Goal: Task Accomplishment & Management: Use online tool/utility

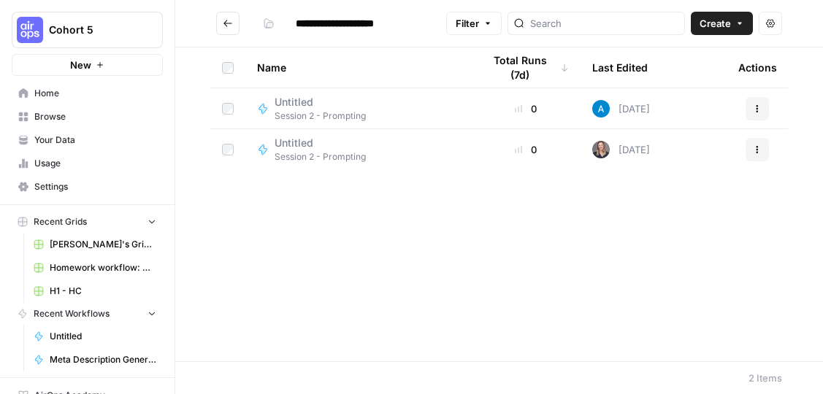
click at [734, 18] on button "Create" at bounding box center [722, 23] width 62 height 23
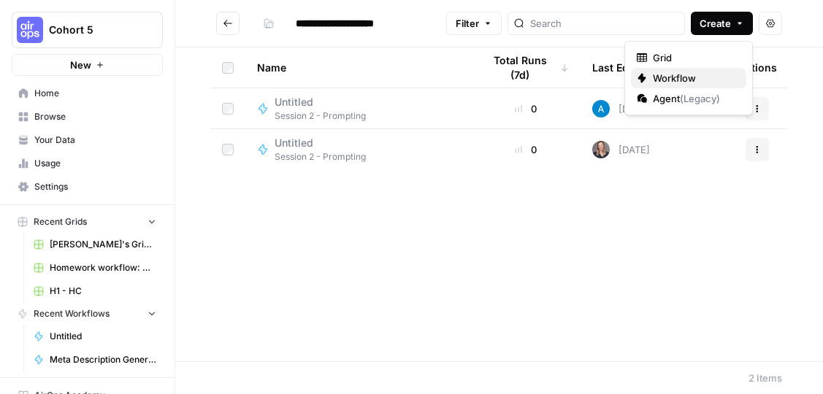
click at [697, 79] on span "Workflow" at bounding box center [694, 78] width 82 height 15
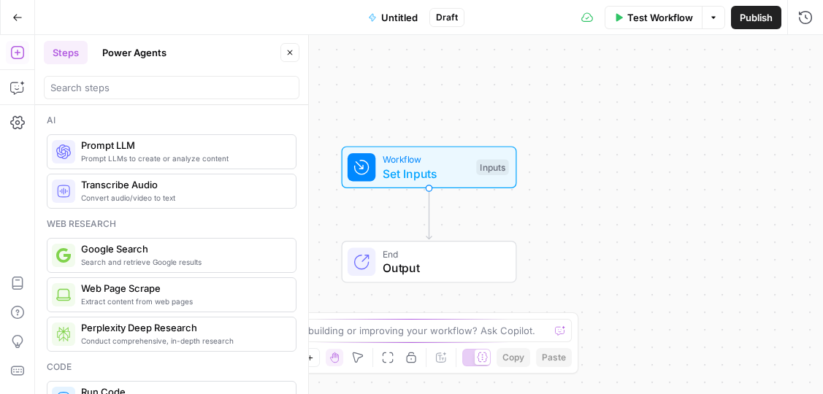
click at [391, 22] on span "Untitled" at bounding box center [399, 17] width 37 height 15
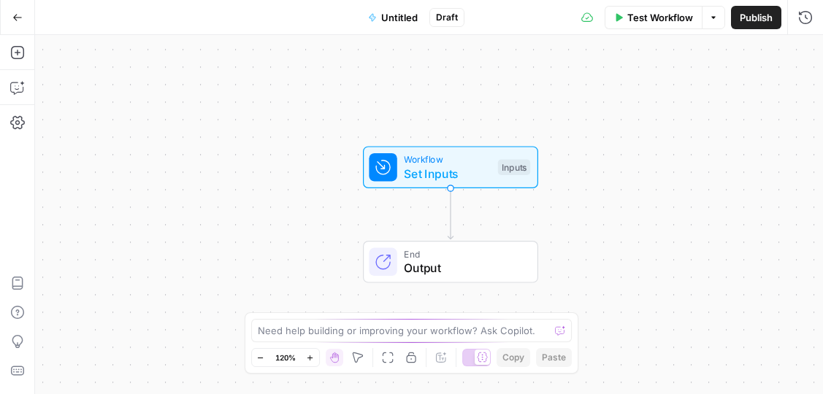
click at [391, 18] on span "Untitled" at bounding box center [399, 17] width 37 height 15
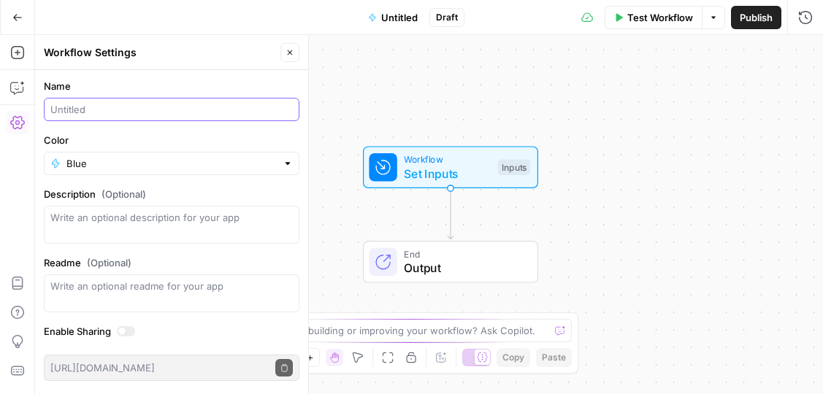
click at [183, 106] on input "Name" at bounding box center [171, 109] width 242 height 15
type input "[PERSON_NAME]"
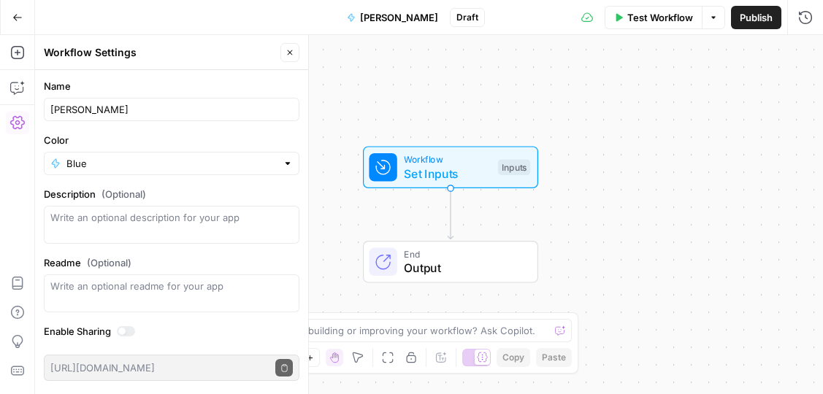
click at [452, 215] on icon "Edge from start to end" at bounding box center [450, 213] width 5 height 51
click at [474, 213] on div "Workflow Set Inputs Inputs End Output" at bounding box center [429, 214] width 788 height 359
click at [703, 57] on div "Workflow Set Inputs Inputs End Output" at bounding box center [429, 214] width 788 height 359
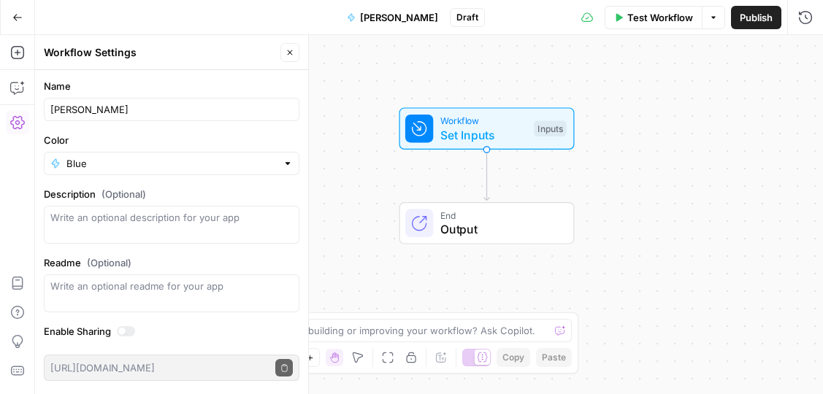
click at [297, 61] on div "Close" at bounding box center [289, 52] width 19 height 19
click at [292, 55] on icon "button" at bounding box center [289, 52] width 9 height 9
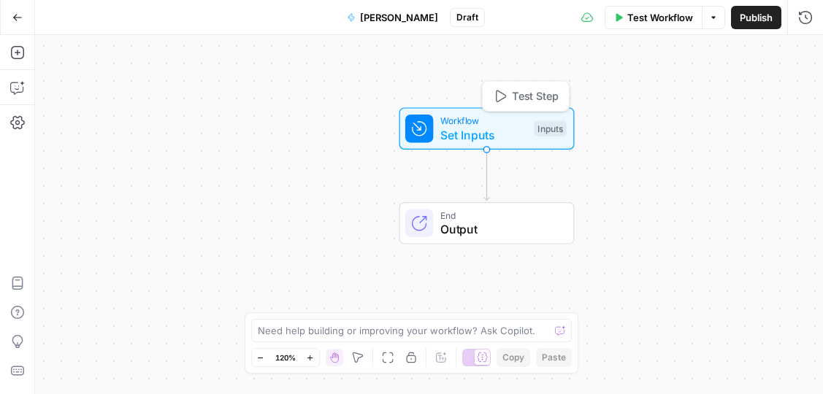
click at [470, 124] on span "Workflow" at bounding box center [483, 121] width 87 height 14
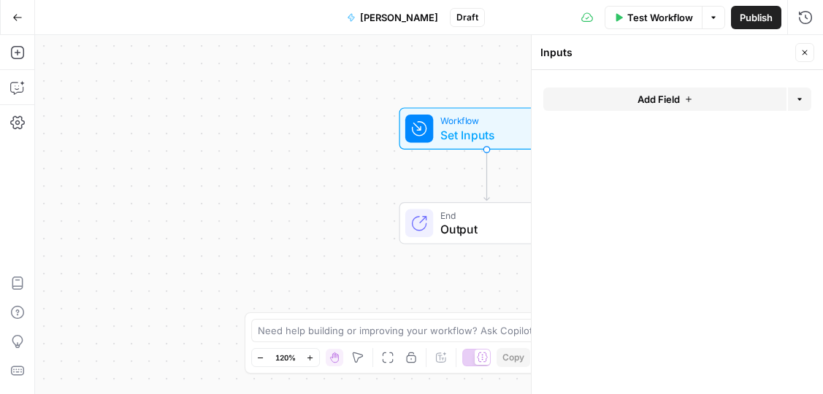
click at [801, 53] on icon "button" at bounding box center [804, 52] width 9 height 9
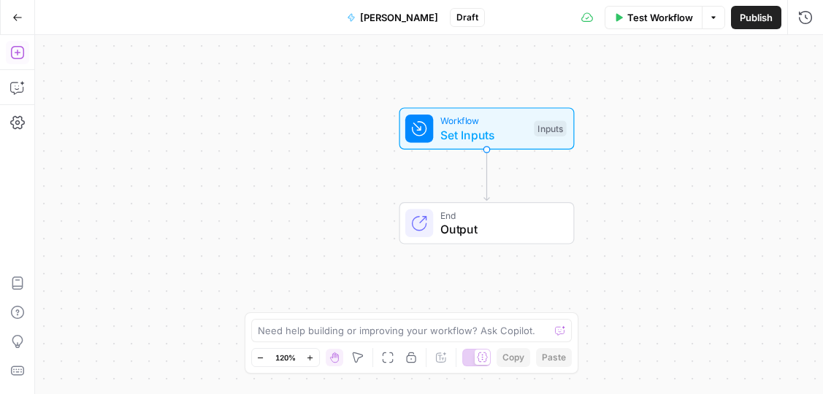
click at [8, 58] on button "Add Steps" at bounding box center [17, 52] width 23 height 23
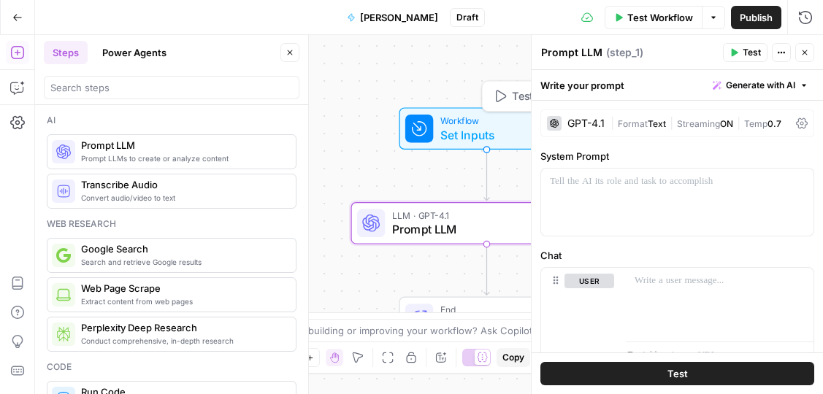
click at [483, 120] on span "Workflow" at bounding box center [483, 121] width 87 height 14
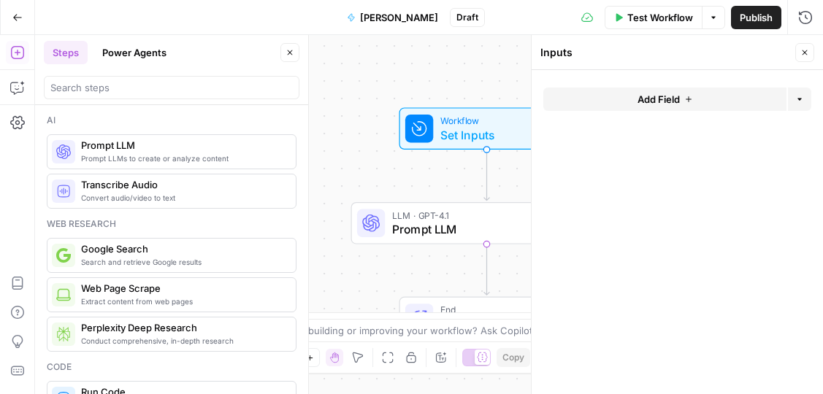
click at [647, 99] on span "Add Field" at bounding box center [658, 99] width 42 height 15
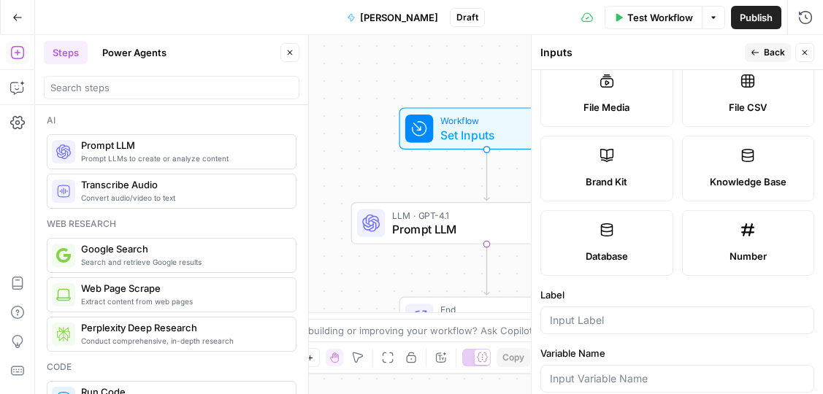
scroll to position [248, 0]
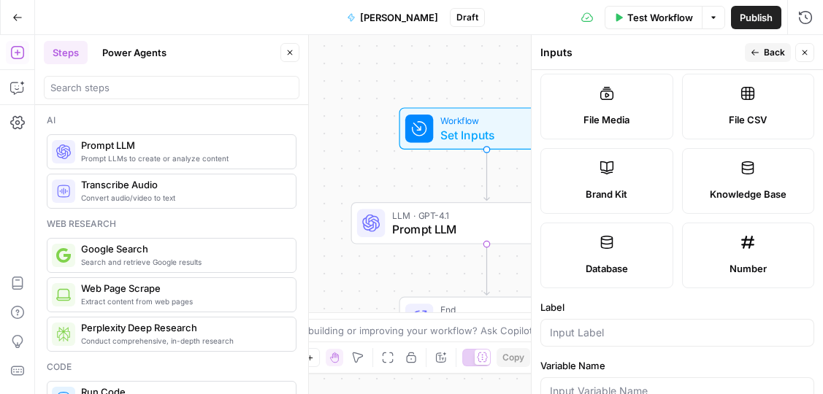
click at [615, 183] on label "Brand Kit" at bounding box center [606, 181] width 133 height 66
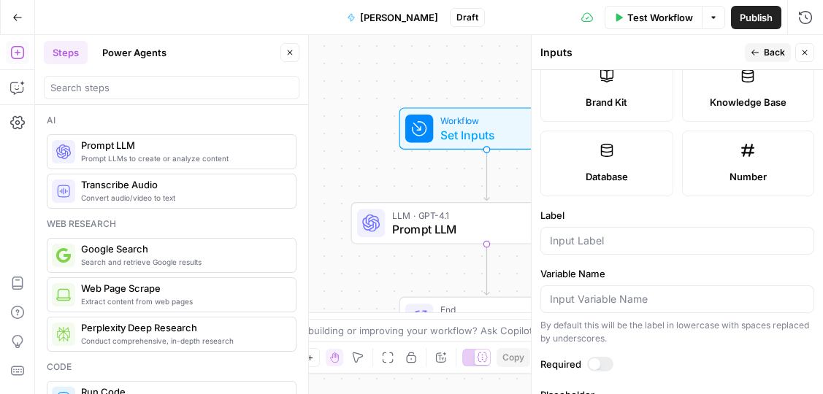
scroll to position [354, 0]
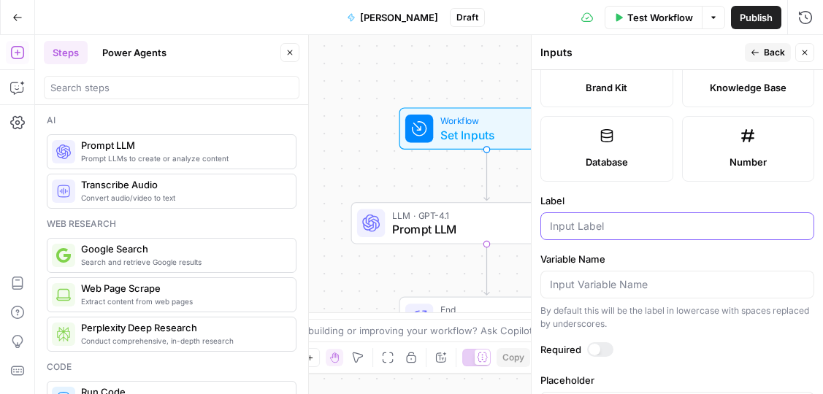
click at [601, 225] on input "Label" at bounding box center [677, 226] width 255 height 15
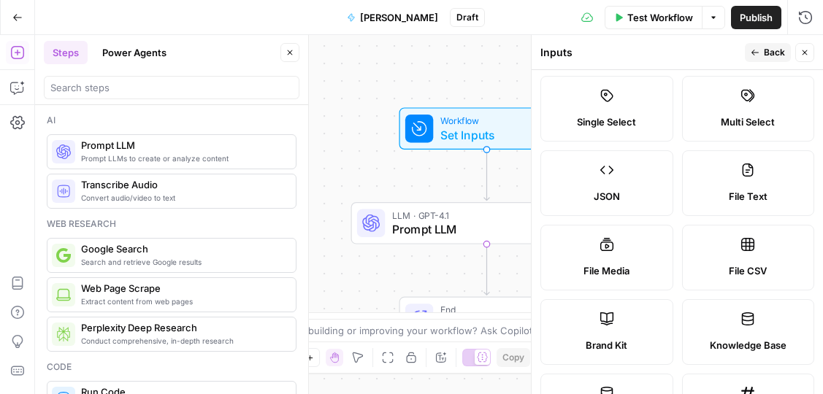
scroll to position [0, 0]
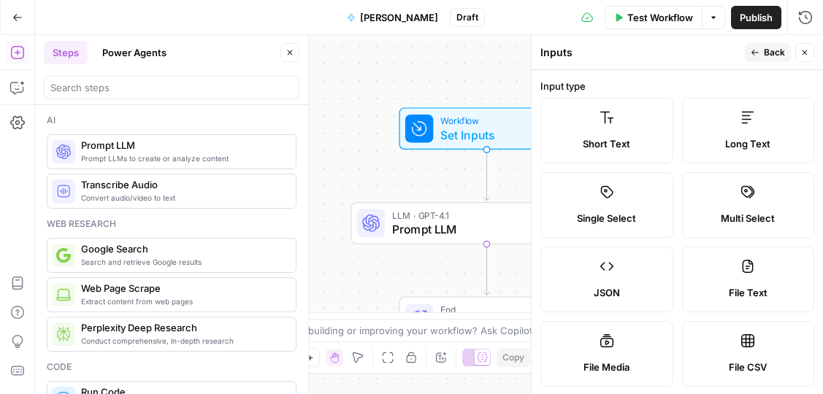
type input "Brand Kit"
click at [759, 51] on icon "button" at bounding box center [755, 52] width 9 height 9
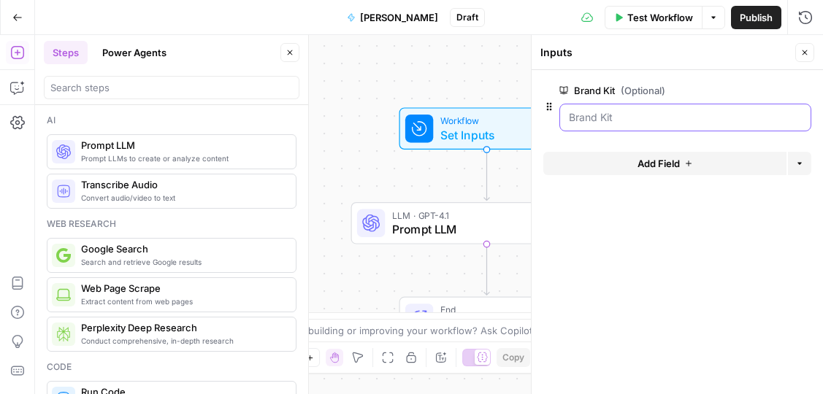
click at [620, 117] on Kit "Brand Kit (Optional)" at bounding box center [685, 117] width 233 height 15
click at [431, 90] on div "Workflow Set Inputs Inputs LLM · GPT-4.1 Prompt LLM Step 1 End Output" at bounding box center [429, 214] width 788 height 359
click at [451, 131] on span "Set Inputs" at bounding box center [483, 135] width 87 height 18
click at [808, 53] on span "Close" at bounding box center [808, 53] width 1 height 1
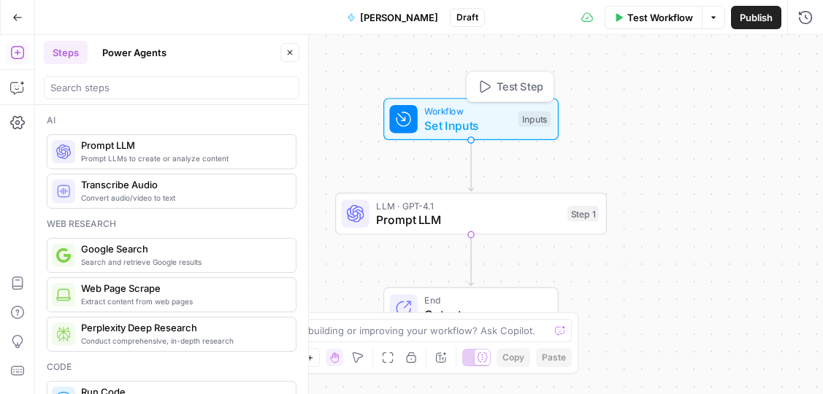
click at [467, 115] on span "Workflow" at bounding box center [467, 111] width 87 height 14
click at [534, 118] on div "Inputs" at bounding box center [534, 119] width 32 height 16
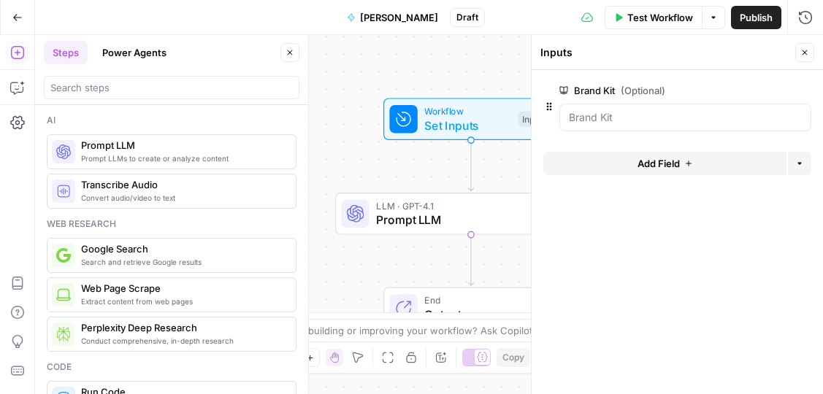
click at [803, 52] on icon "button" at bounding box center [804, 52] width 5 height 5
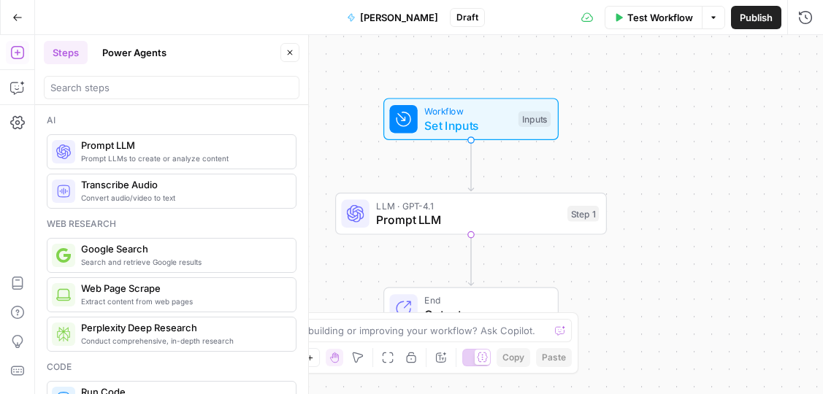
click at [498, 112] on span "Workflow" at bounding box center [467, 111] width 87 height 14
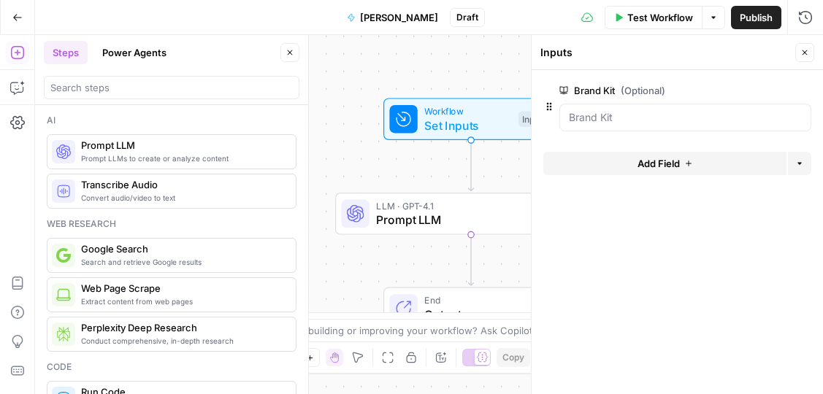
click at [808, 50] on icon "button" at bounding box center [804, 52] width 9 height 9
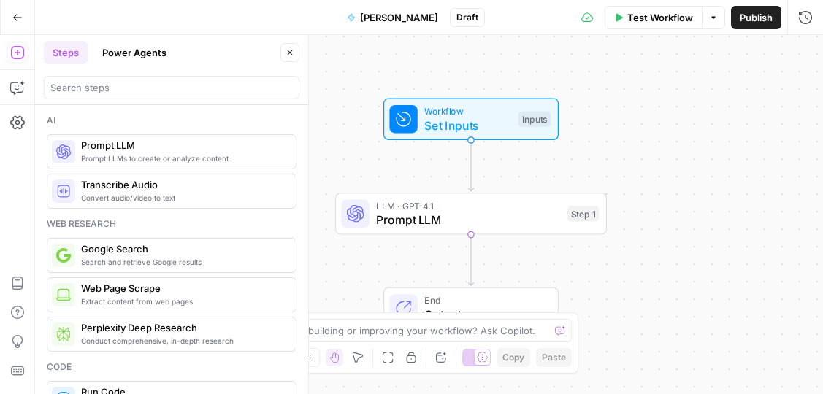
click at [675, 12] on span "Test Workflow" at bounding box center [660, 17] width 66 height 15
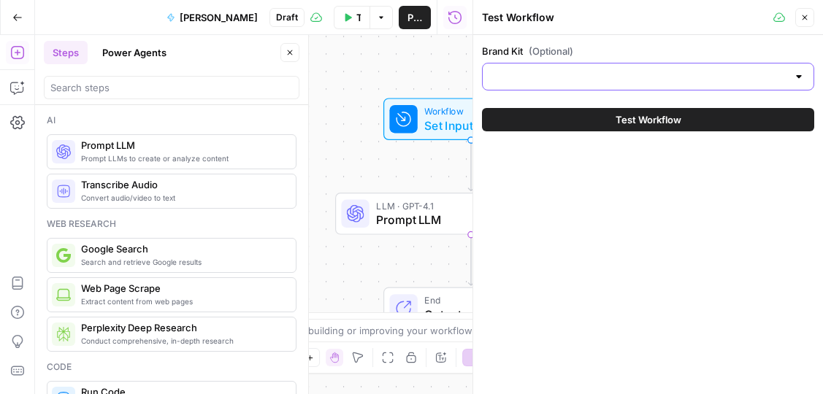
click at [643, 75] on input "Brand Kit (Optional)" at bounding box center [639, 76] width 296 height 15
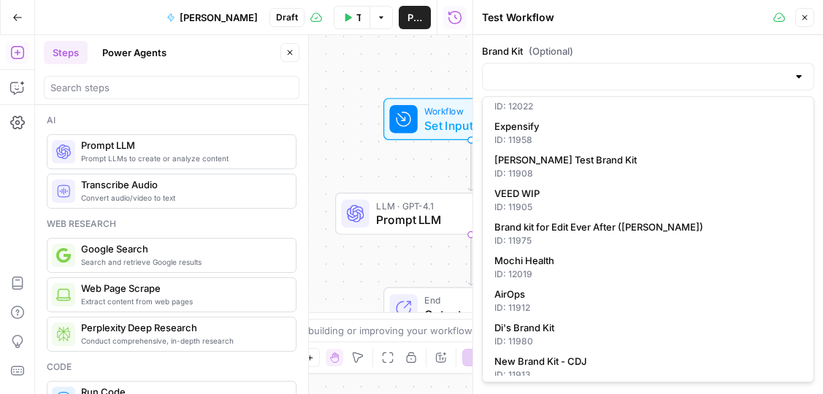
scroll to position [264, 0]
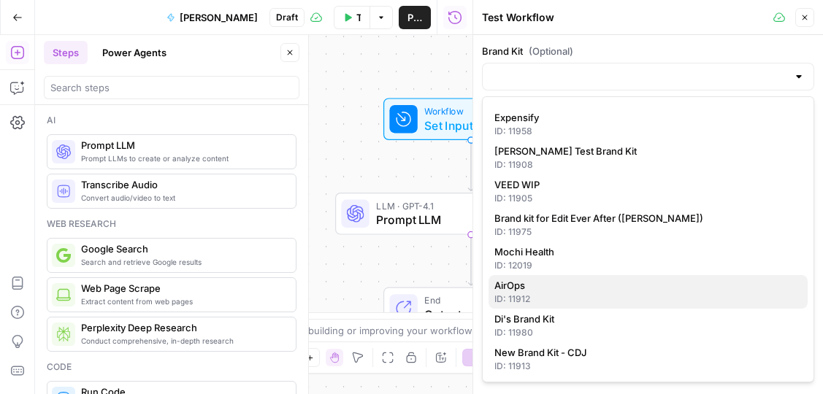
click at [584, 289] on span "AirOps" at bounding box center [645, 285] width 302 height 15
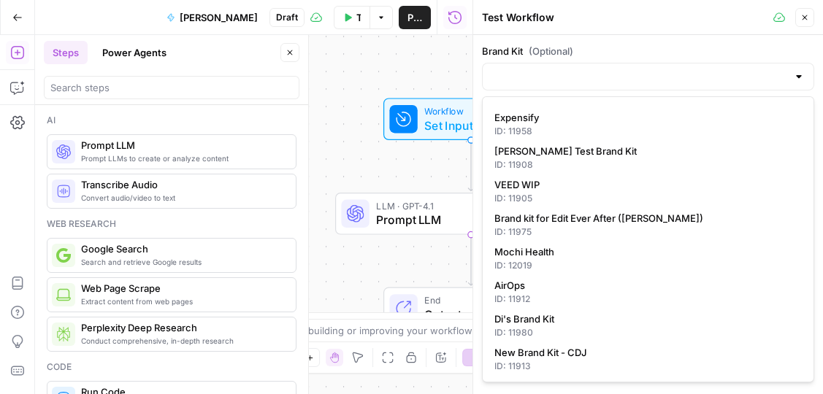
type input "AirOps"
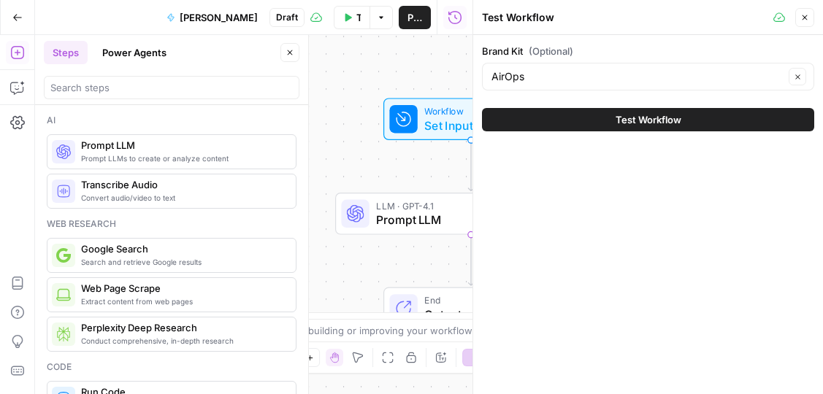
click at [808, 19] on icon "button" at bounding box center [804, 17] width 9 height 9
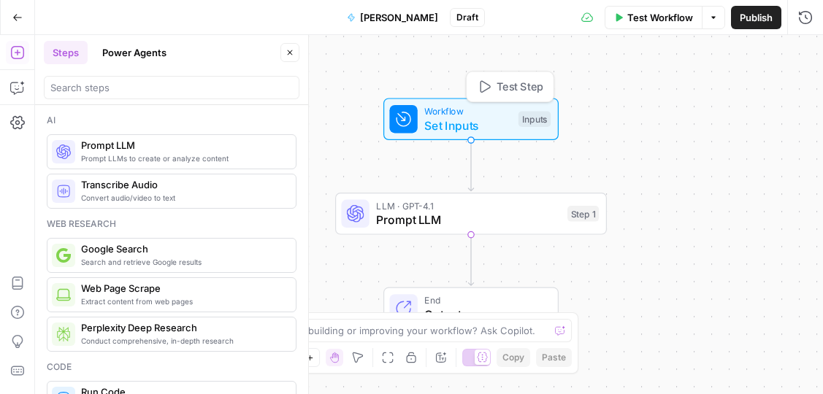
click at [517, 113] on div "Workflow Set Inputs Inputs Test Step" at bounding box center [469, 119] width 161 height 30
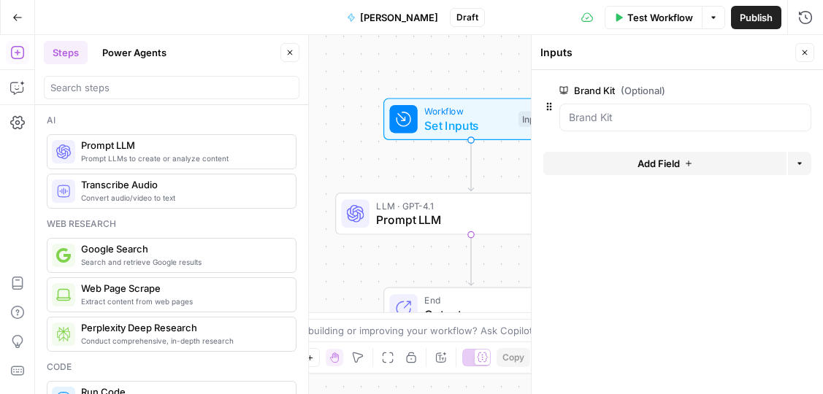
click at [805, 55] on icon "button" at bounding box center [804, 52] width 9 height 9
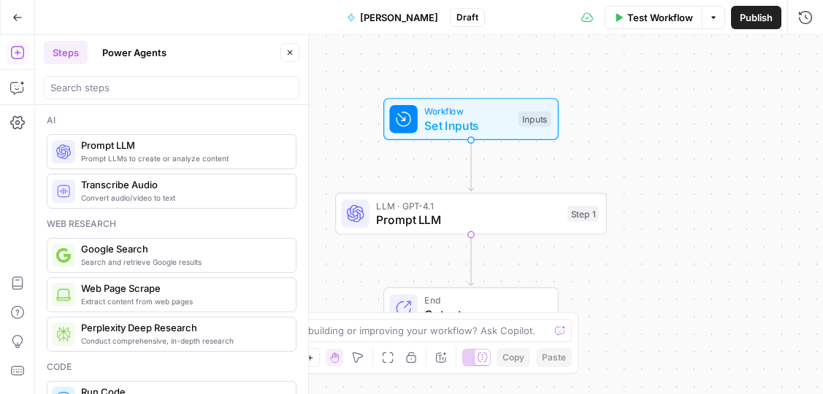
click at [689, 12] on span "Test Workflow" at bounding box center [660, 17] width 66 height 15
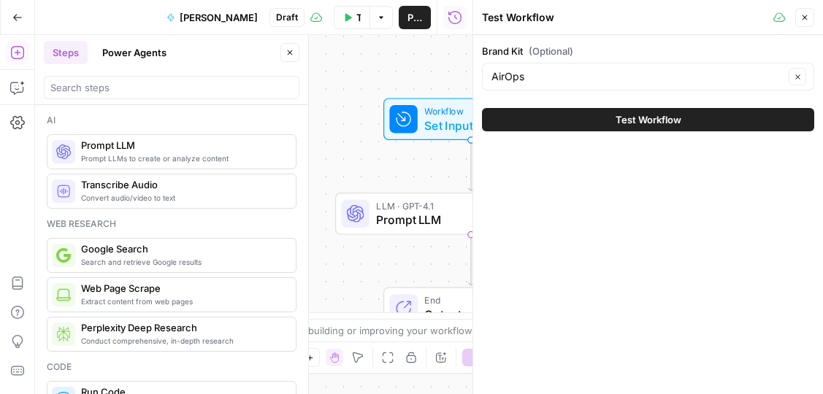
click at [808, 12] on button "Close" at bounding box center [804, 17] width 19 height 19
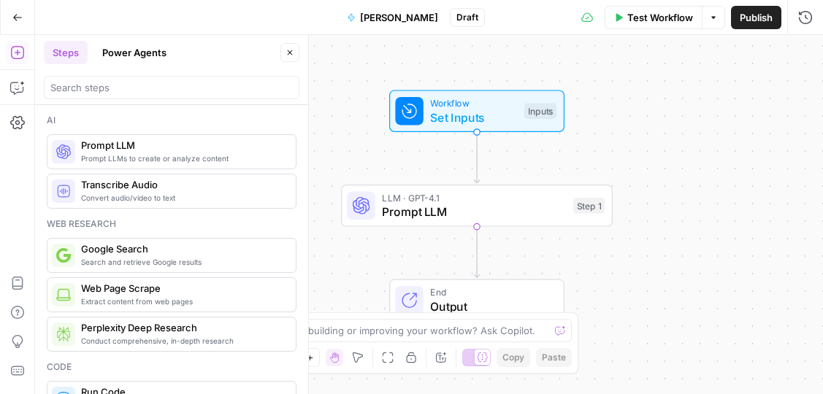
click at [469, 207] on span "Prompt LLM" at bounding box center [474, 212] width 184 height 18
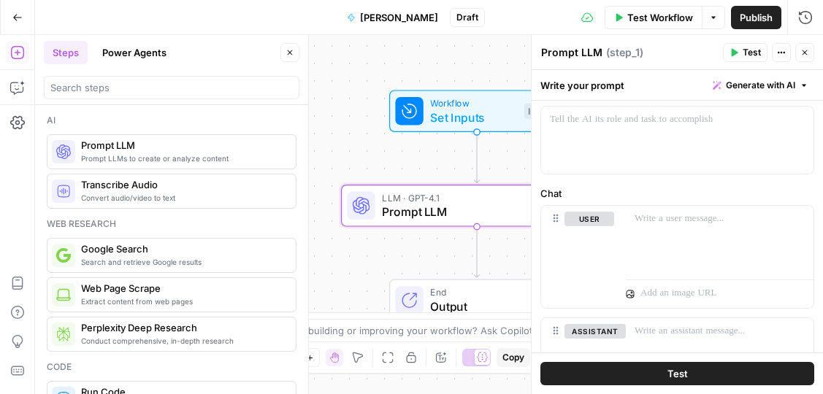
scroll to position [76, 0]
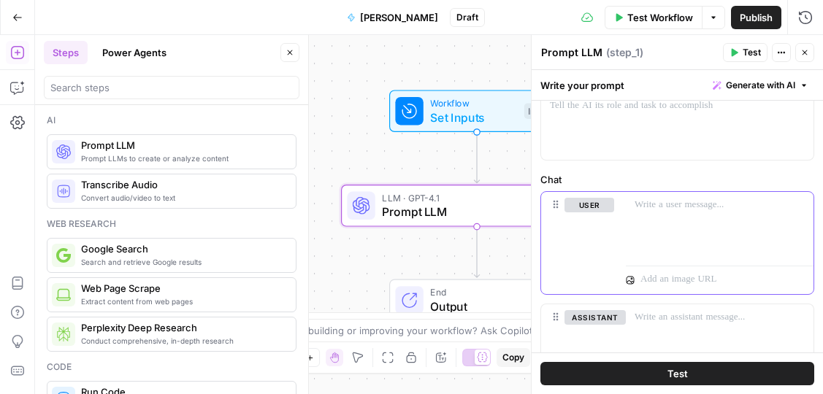
click at [646, 204] on p at bounding box center [720, 205] width 170 height 15
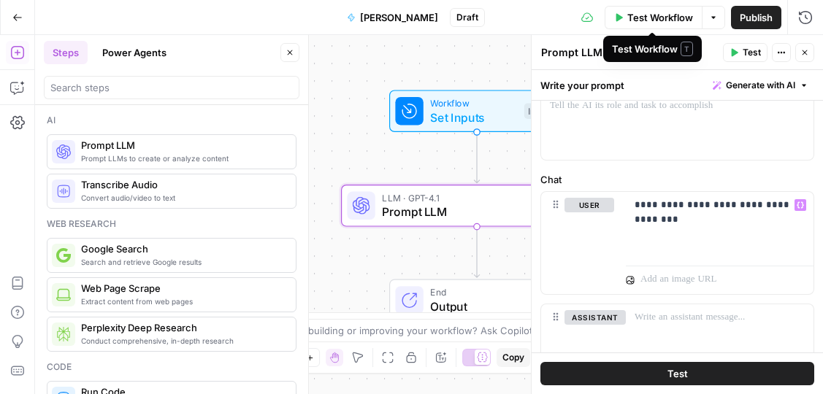
click at [748, 47] on span "Test" at bounding box center [752, 52] width 18 height 13
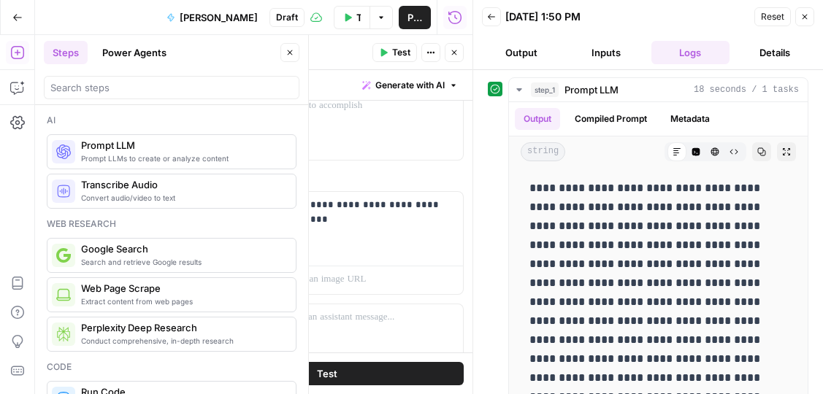
click at [541, 52] on button "Output" at bounding box center [521, 52] width 79 height 23
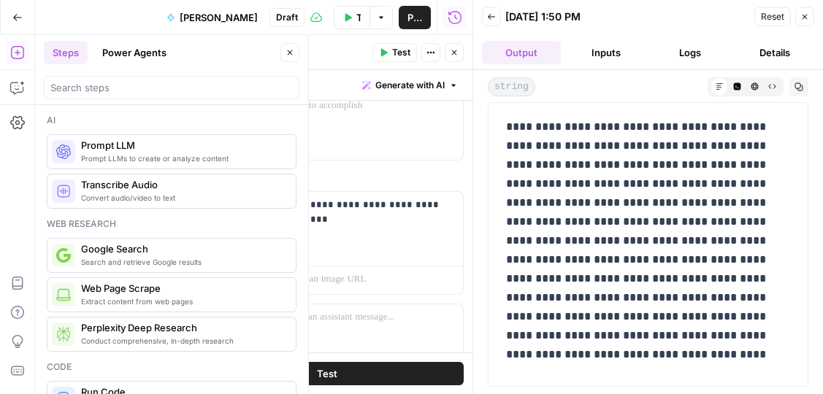
click at [600, 48] on button "Inputs" at bounding box center [606, 52] width 79 height 23
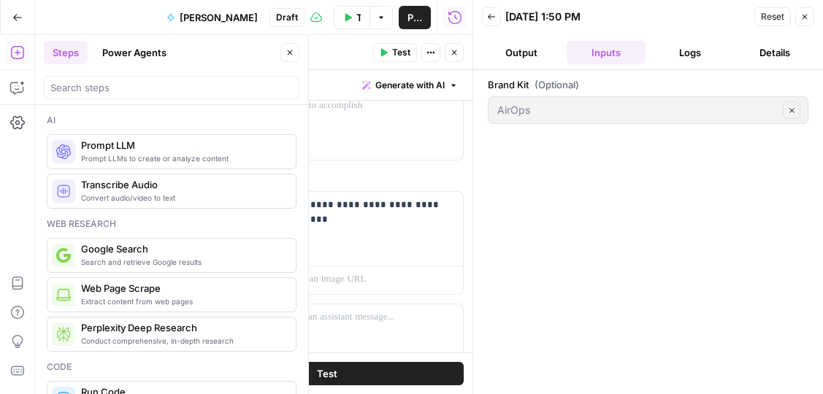
click at [524, 53] on button "Output" at bounding box center [521, 52] width 79 height 23
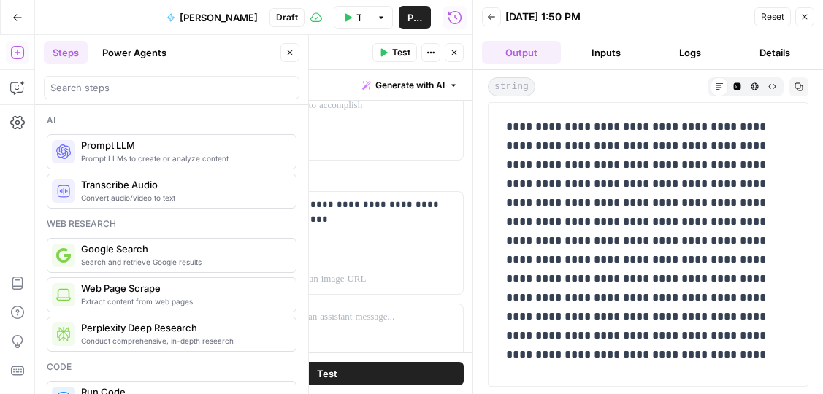
click at [494, 12] on icon "button" at bounding box center [491, 16] width 9 height 9
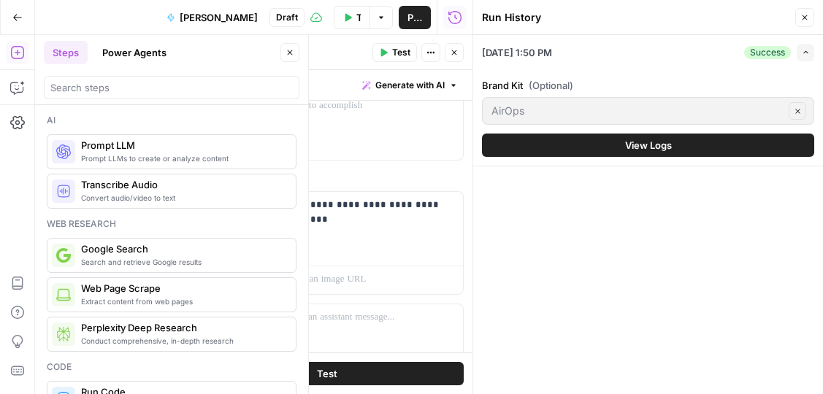
click at [808, 18] on span "Close" at bounding box center [808, 18] width 1 height 1
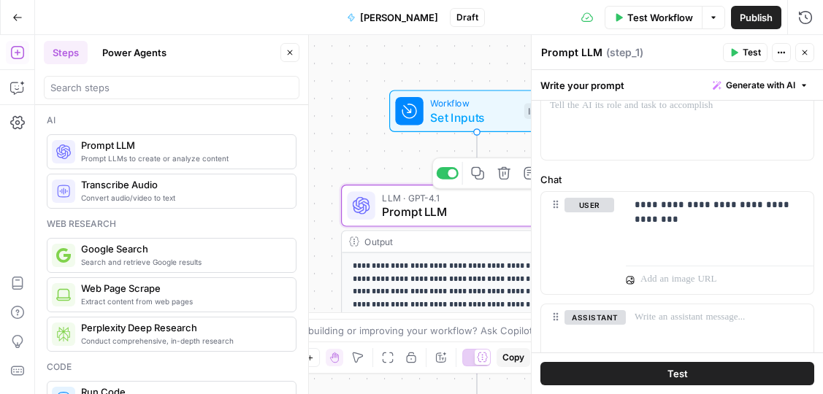
click at [505, 196] on span "LLM · GPT-4.1" at bounding box center [474, 198] width 184 height 14
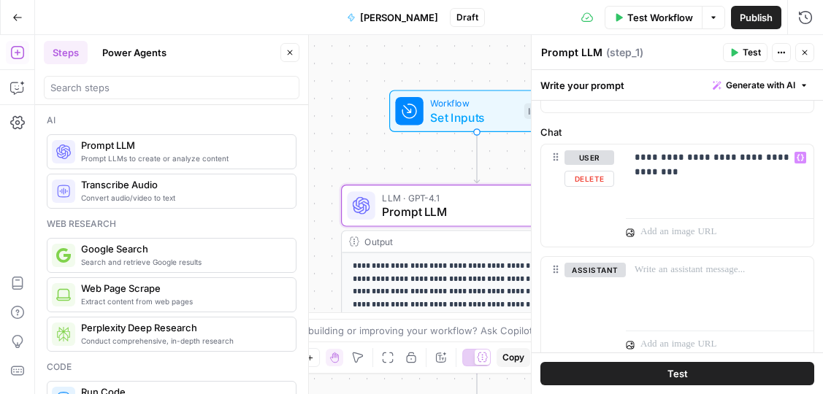
scroll to position [128, 0]
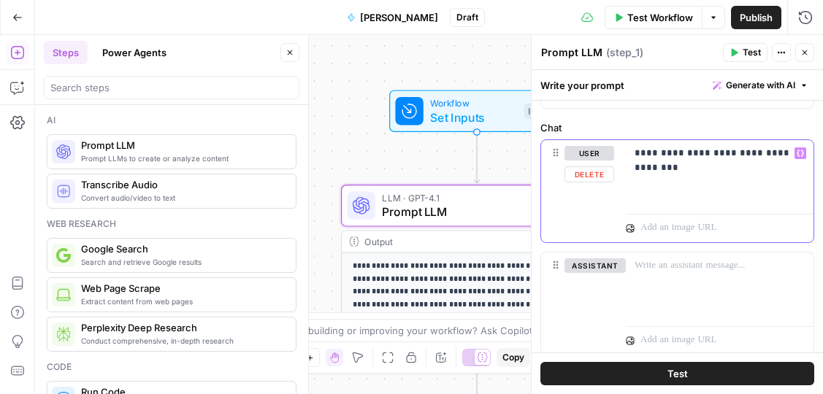
click at [638, 151] on p "**********" at bounding box center [720, 160] width 170 height 29
click at [653, 165] on p "**********" at bounding box center [720, 168] width 170 height 44
drag, startPoint x: 789, startPoint y: 185, endPoint x: 770, endPoint y: 164, distance: 27.4
click at [770, 164] on p "**********" at bounding box center [720, 168] width 170 height 44
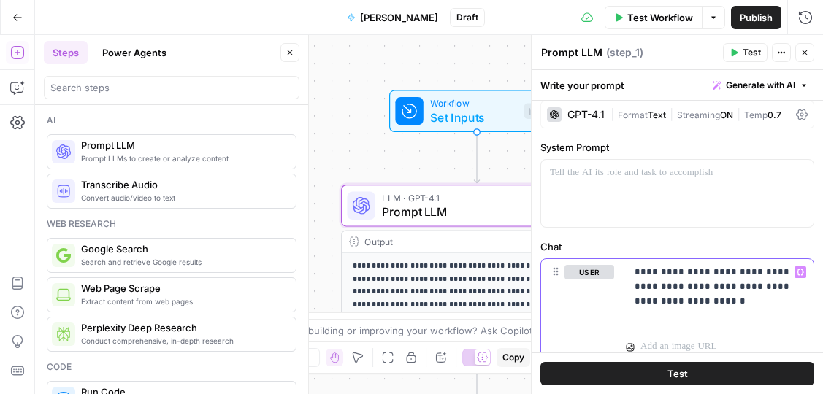
scroll to position [0, 0]
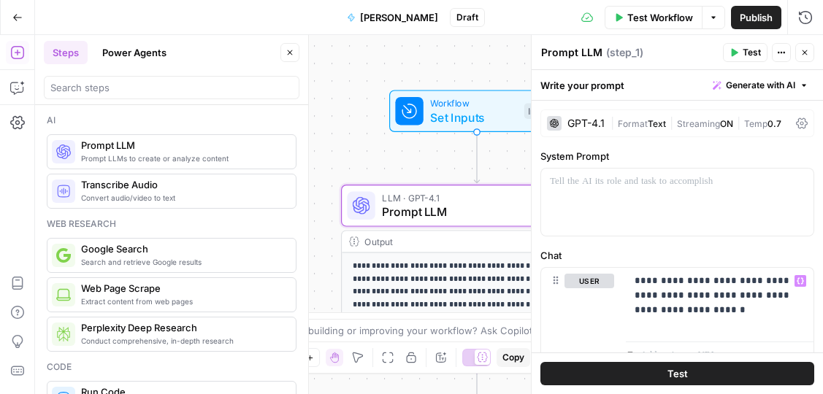
click at [754, 53] on span "Test" at bounding box center [752, 52] width 18 height 13
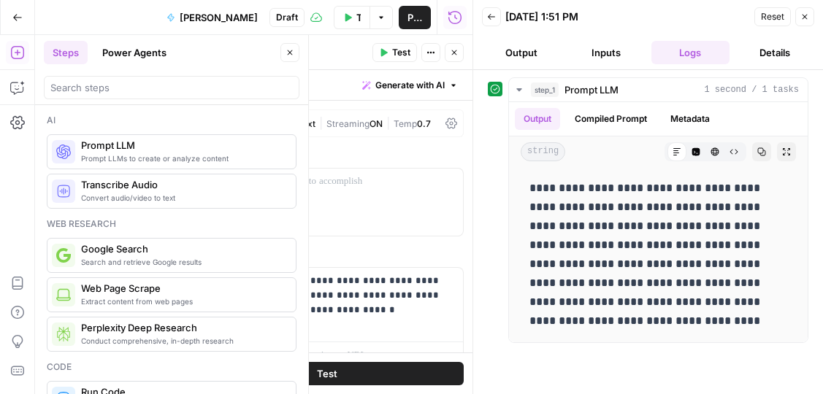
click at [489, 15] on icon "button" at bounding box center [491, 17] width 7 height 6
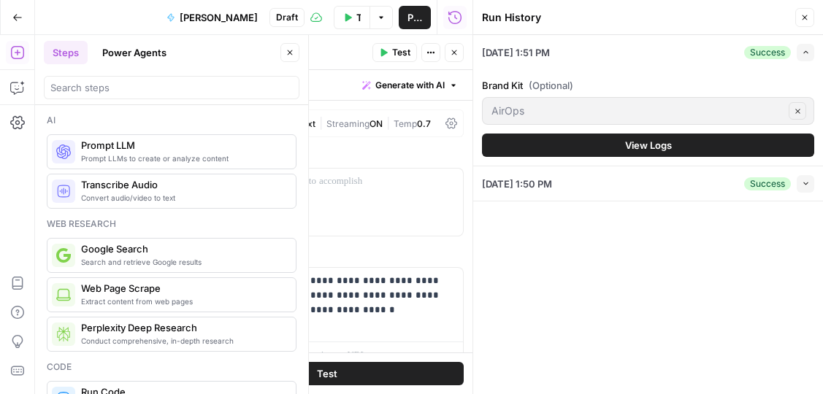
click at [808, 19] on icon "button" at bounding box center [804, 17] width 9 height 9
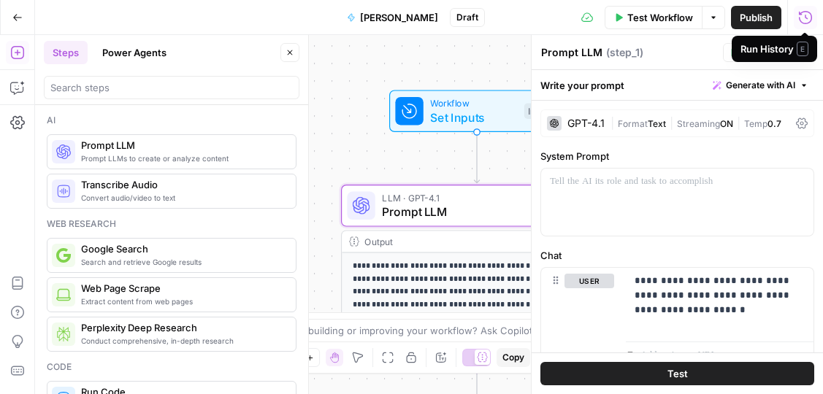
click at [501, 207] on span "Prompt LLM" at bounding box center [474, 212] width 184 height 18
click at [584, 125] on div "GPT-4.1" at bounding box center [585, 123] width 37 height 10
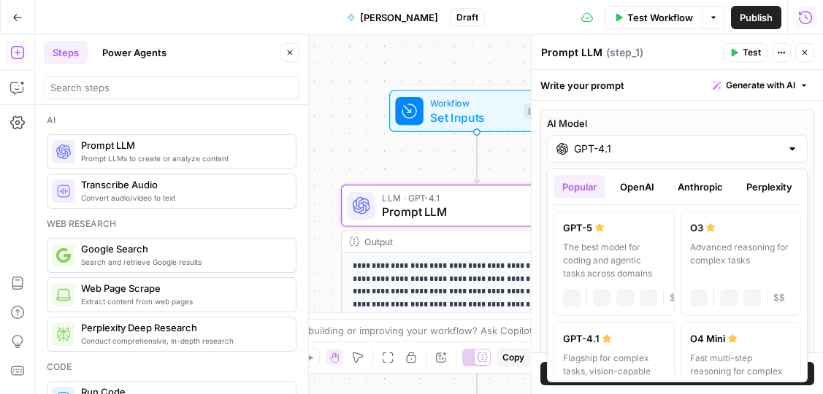
click at [601, 153] on input "GPT-4.1" at bounding box center [677, 149] width 207 height 15
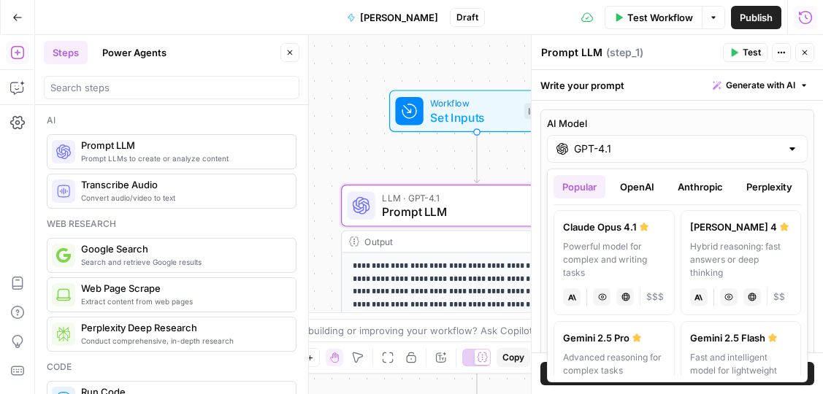
scroll to position [240, 0]
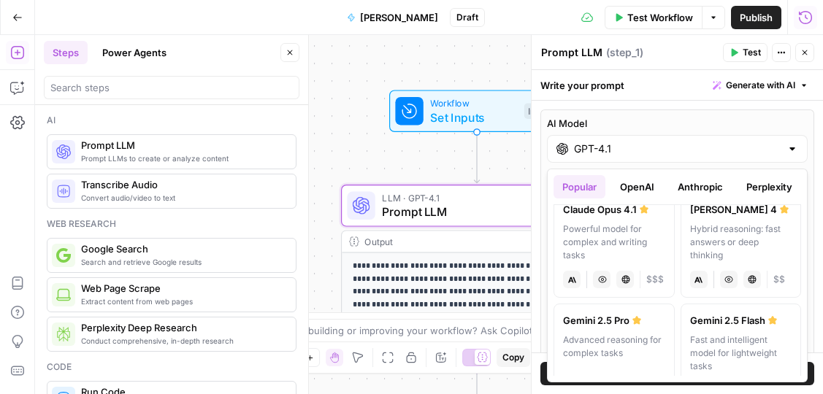
click at [717, 252] on div "Hybrid reasoning: fast answers or deep thinking" at bounding box center [741, 242] width 102 height 39
type input "[PERSON_NAME] 4"
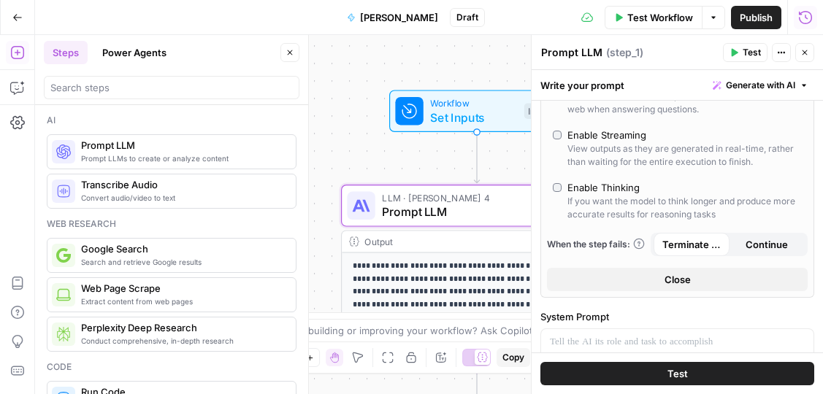
scroll to position [307, 0]
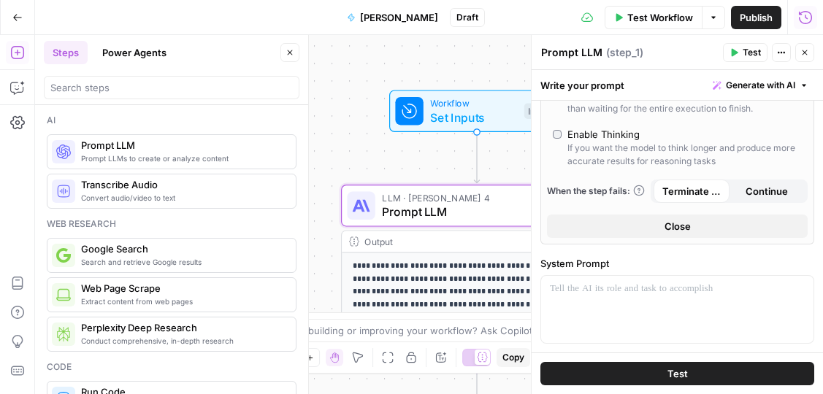
click at [664, 365] on button "Test" at bounding box center [677, 373] width 274 height 23
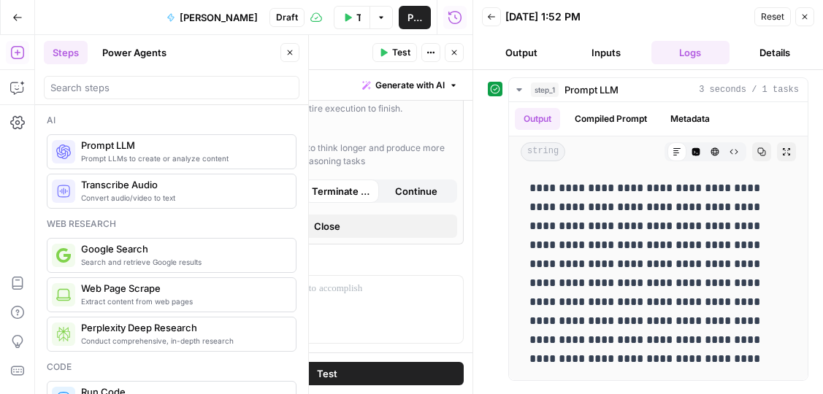
click at [809, 19] on button "Close" at bounding box center [804, 16] width 19 height 19
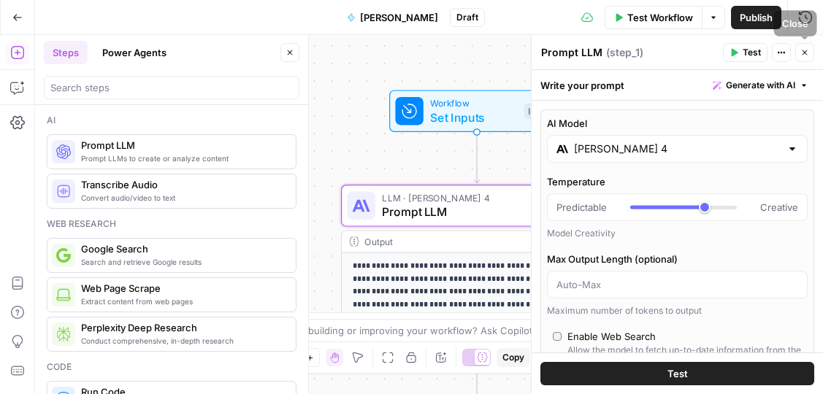
click at [808, 54] on icon "button" at bounding box center [804, 52] width 9 height 9
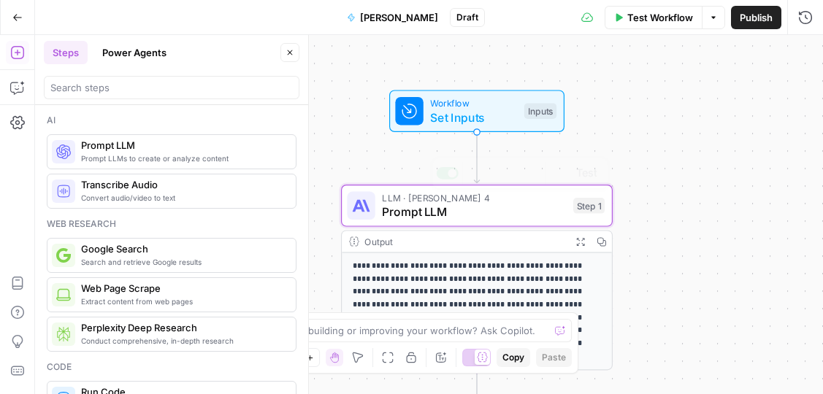
click at [498, 206] on span "Prompt LLM" at bounding box center [474, 212] width 184 height 18
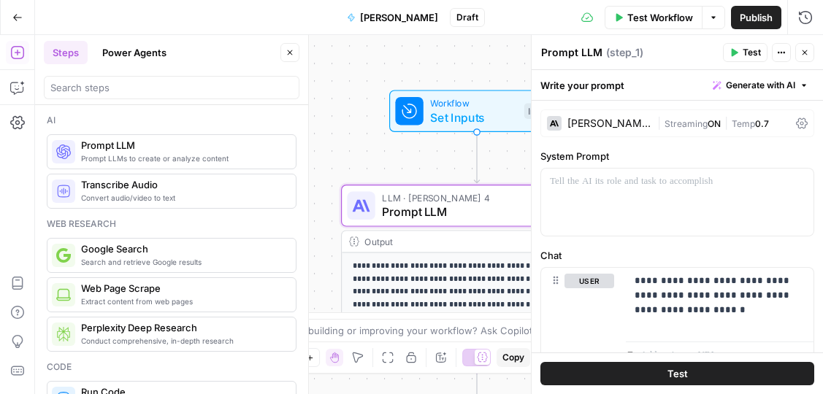
click at [625, 122] on div "[PERSON_NAME] 4" at bounding box center [609, 123] width 84 height 10
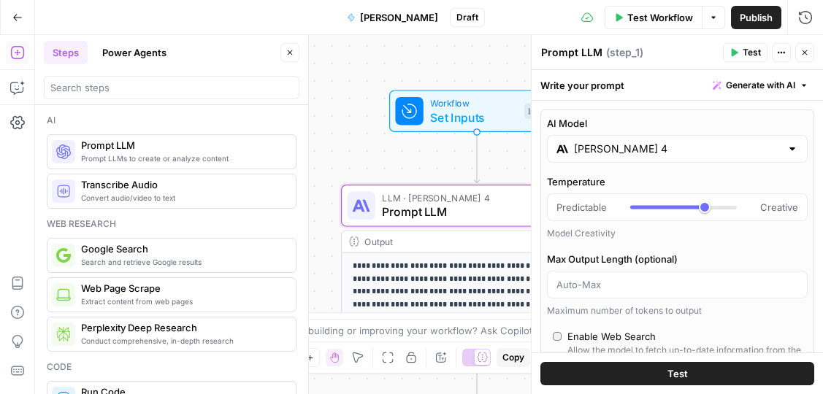
click at [633, 160] on div "[PERSON_NAME] 4" at bounding box center [677, 149] width 261 height 28
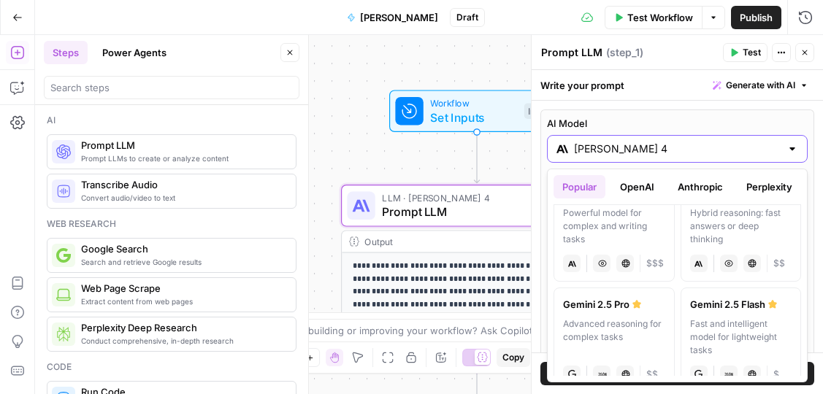
scroll to position [349, 0]
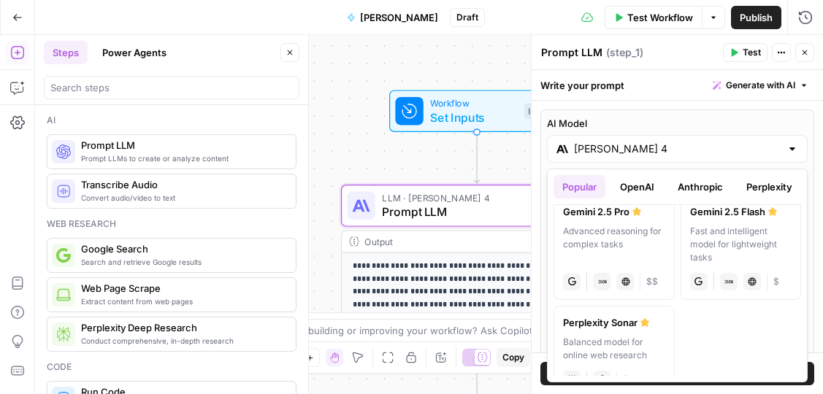
click at [642, 246] on div "Advanced reasoning for complex tasks" at bounding box center [614, 244] width 102 height 39
type input "Gemini 2.5 Pro"
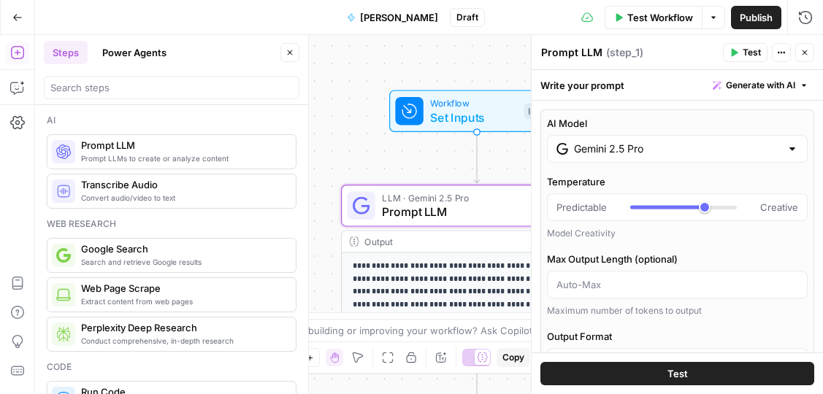
click at [803, 50] on icon "button" at bounding box center [804, 52] width 9 height 9
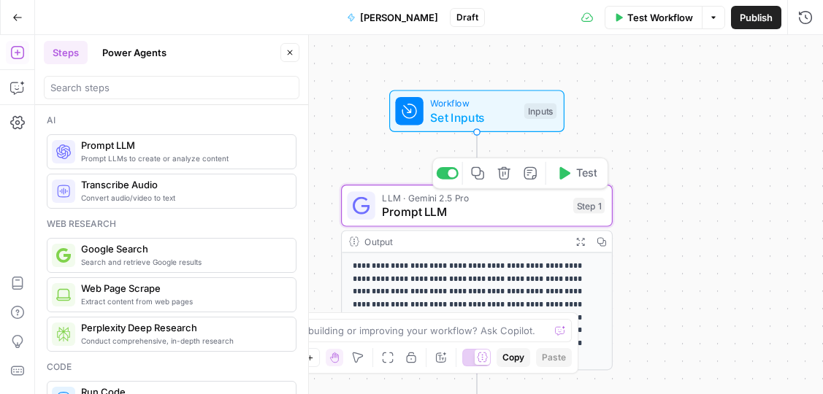
click at [533, 207] on span "Prompt LLM" at bounding box center [474, 212] width 184 height 18
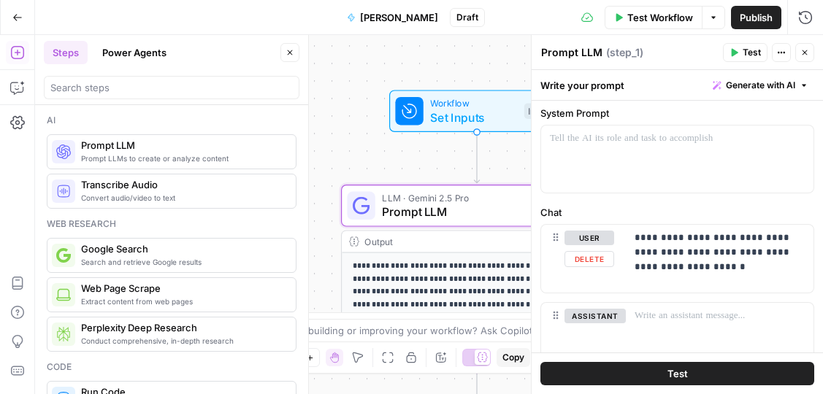
scroll to position [14, 0]
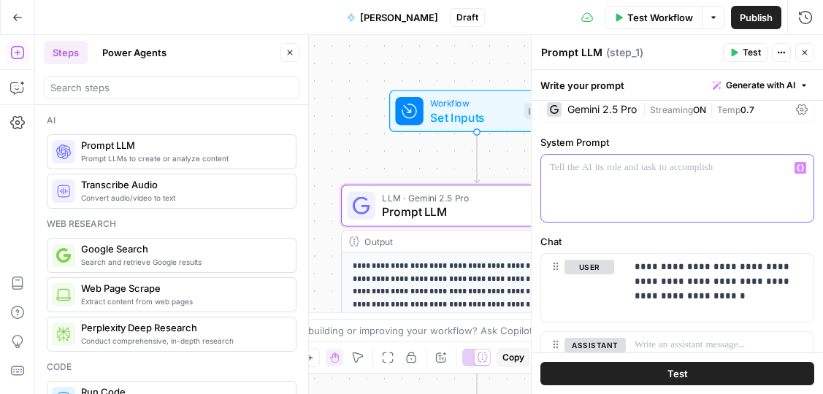
click at [599, 177] on div at bounding box center [677, 188] width 272 height 67
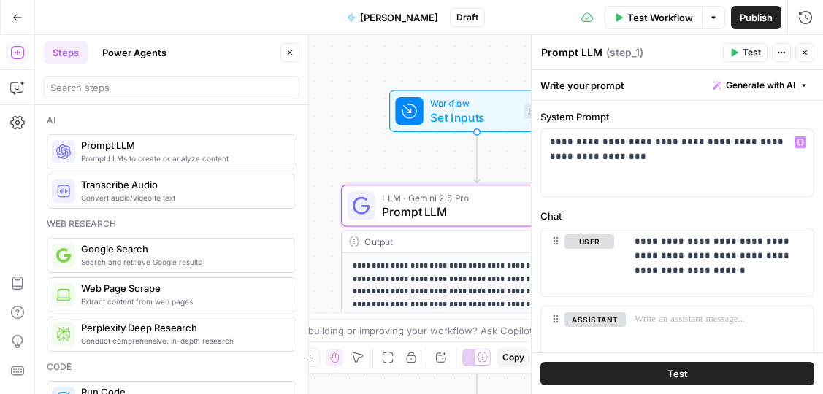
click at [746, 50] on span "Test" at bounding box center [752, 52] width 18 height 13
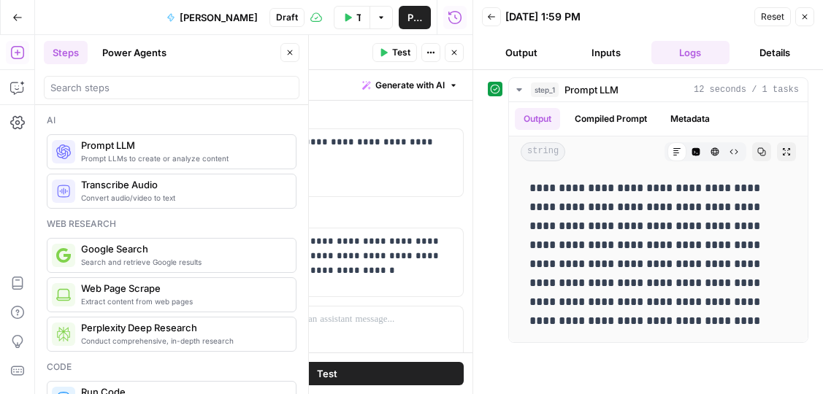
click at [285, 52] on icon "button" at bounding box center [289, 52] width 9 height 9
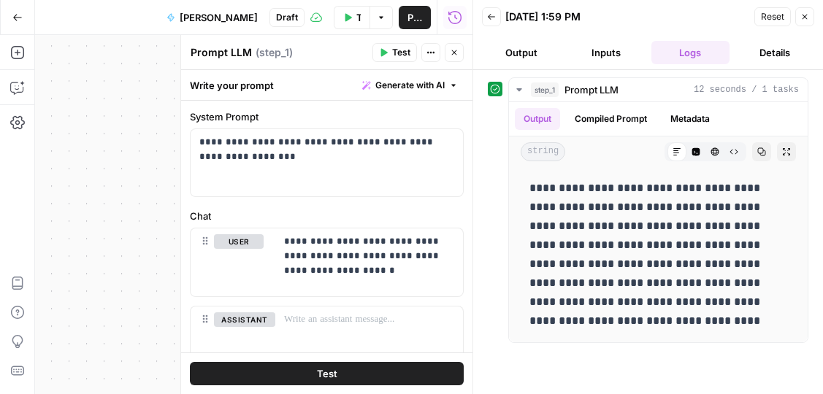
click at [490, 15] on icon "button" at bounding box center [491, 16] width 9 height 9
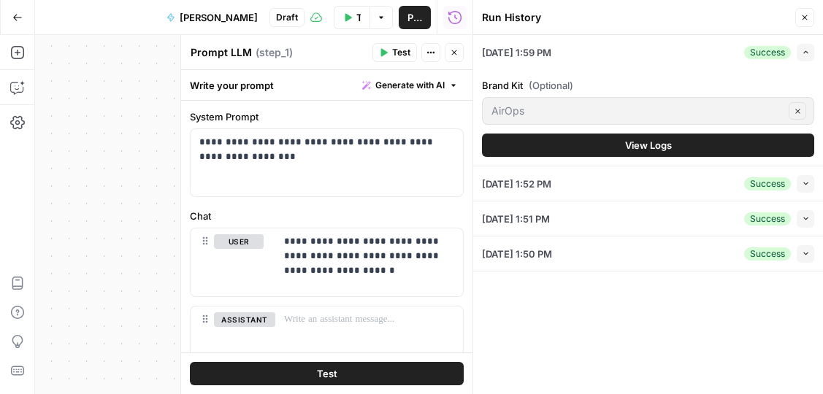
click at [808, 18] on icon "button" at bounding box center [804, 17] width 9 height 9
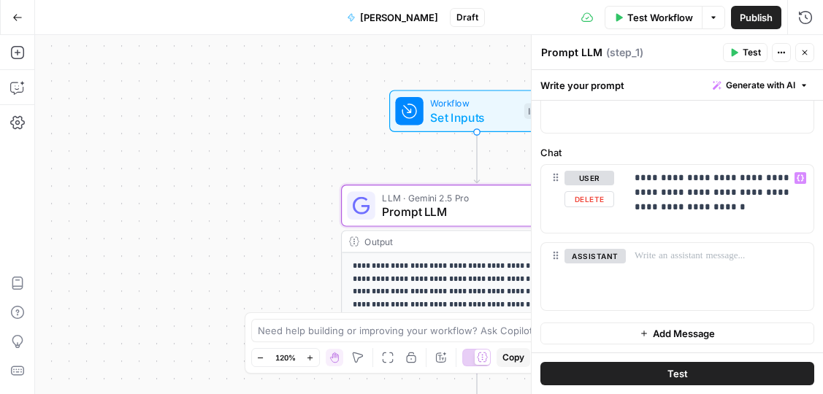
scroll to position [104, 0]
click at [708, 210] on p "**********" at bounding box center [720, 192] width 170 height 44
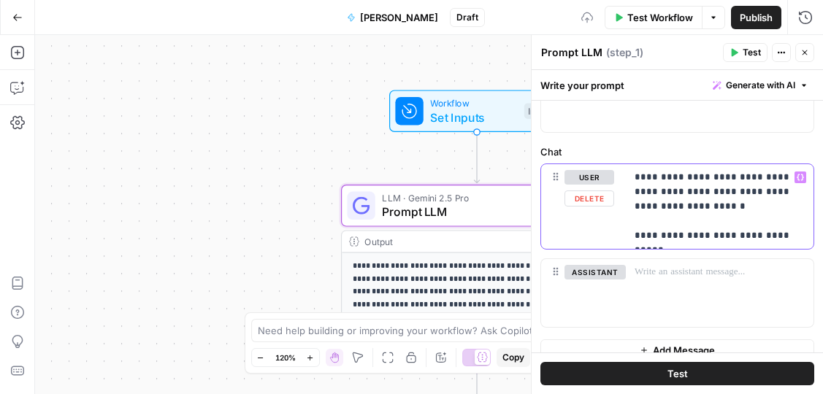
click at [689, 234] on p "**********" at bounding box center [720, 206] width 170 height 73
click at [800, 236] on p "**********" at bounding box center [720, 206] width 170 height 73
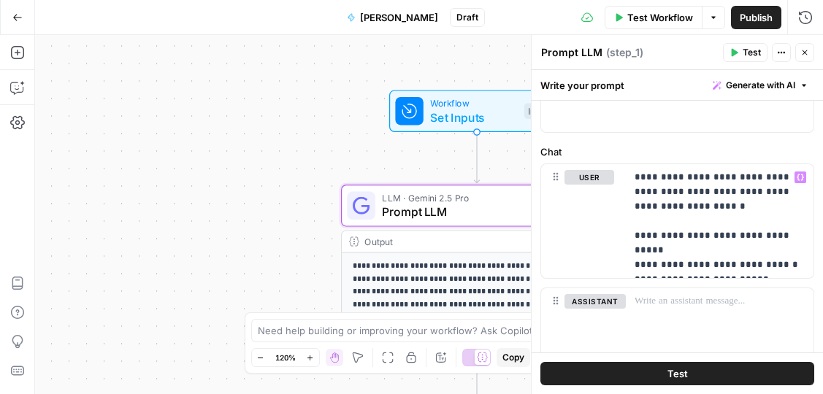
click at [15, 15] on icon "button" at bounding box center [17, 17] width 10 height 10
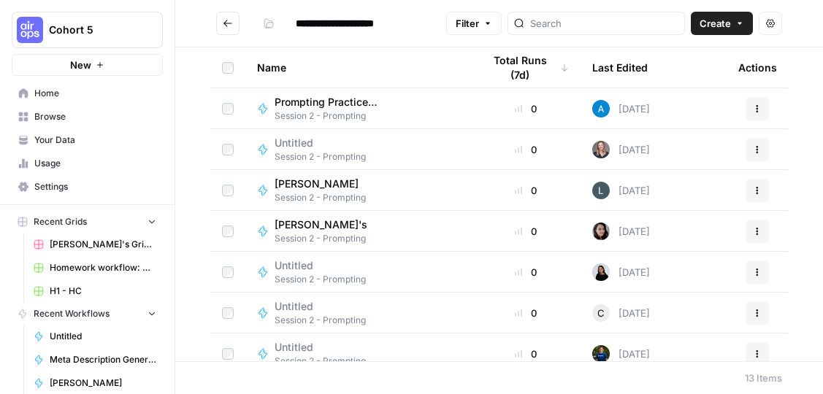
click at [53, 101] on link "Home" at bounding box center [87, 93] width 151 height 23
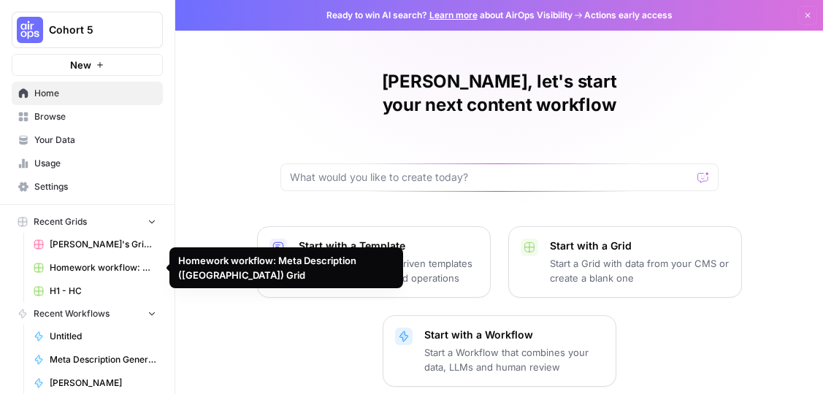
click at [66, 252] on link "[PERSON_NAME]'s Grid: Meta Description" at bounding box center [95, 244] width 136 height 23
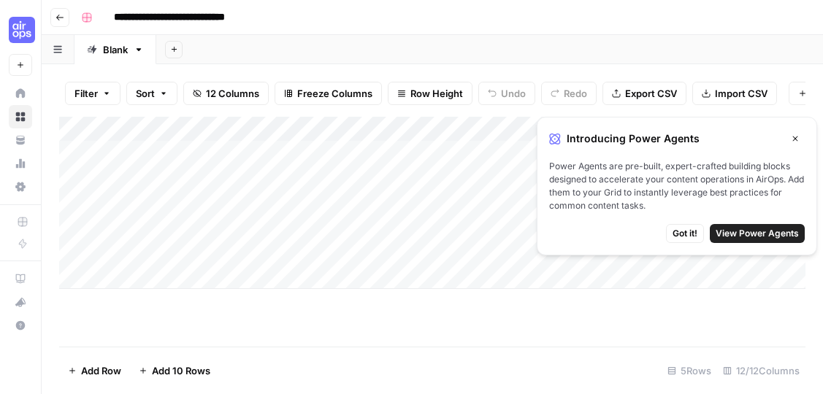
click at [58, 21] on button "Go back" at bounding box center [59, 17] width 19 height 19
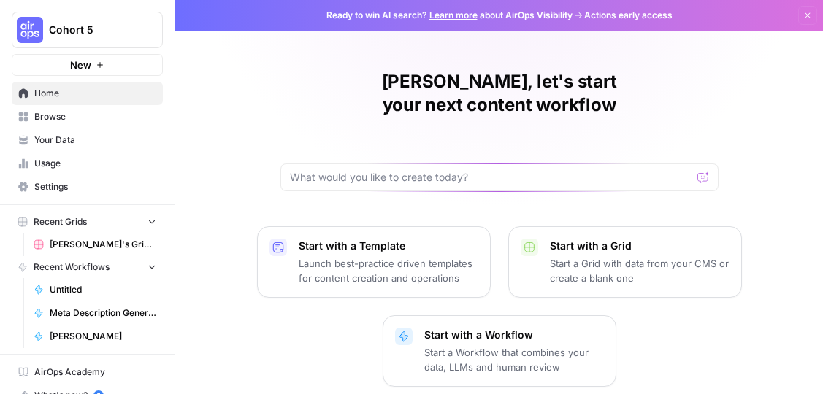
click at [61, 91] on span "Home" at bounding box center [95, 93] width 122 height 13
click at [810, 15] on icon "button" at bounding box center [807, 15] width 9 height 9
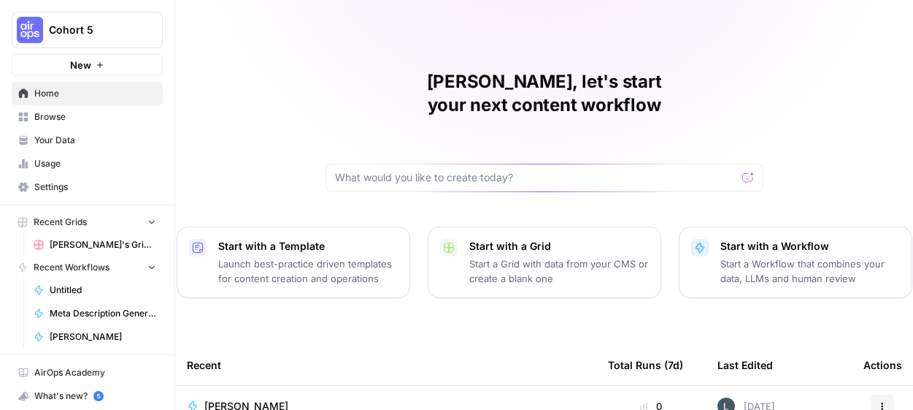
click at [120, 67] on button "New" at bounding box center [87, 65] width 151 height 22
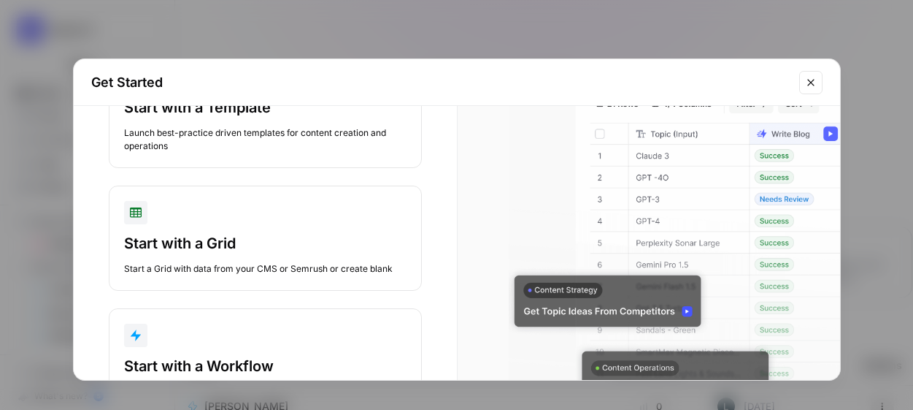
scroll to position [160, 0]
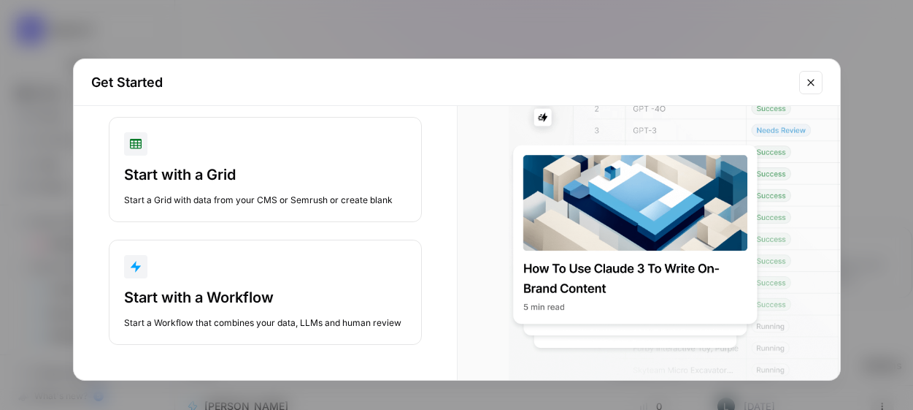
click at [808, 83] on icon "Close modal" at bounding box center [811, 83] width 12 height 12
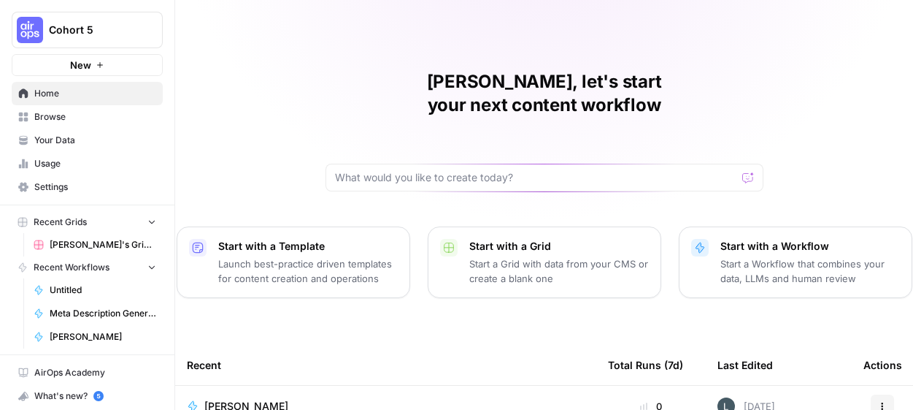
click at [72, 115] on span "Browse" at bounding box center [95, 116] width 122 height 13
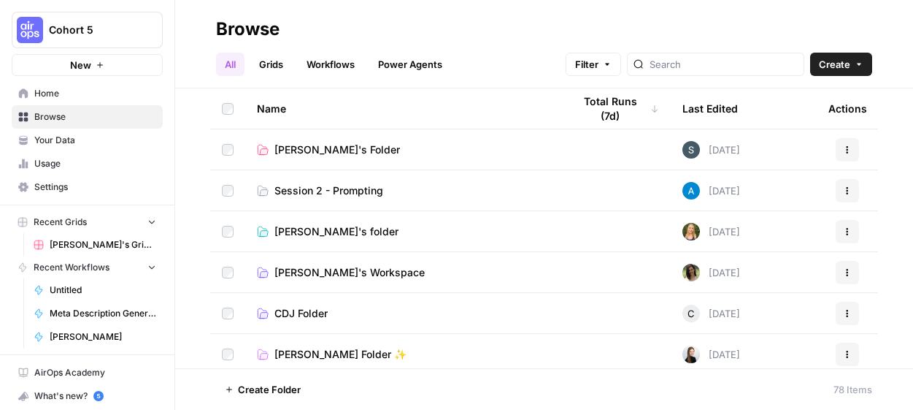
click at [75, 137] on span "Your Data" at bounding box center [95, 140] width 122 height 13
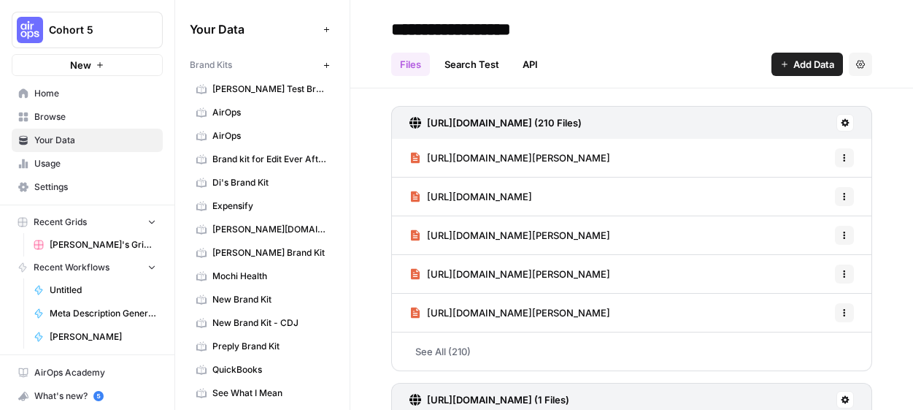
click at [242, 115] on span "AirOps" at bounding box center [270, 112] width 116 height 13
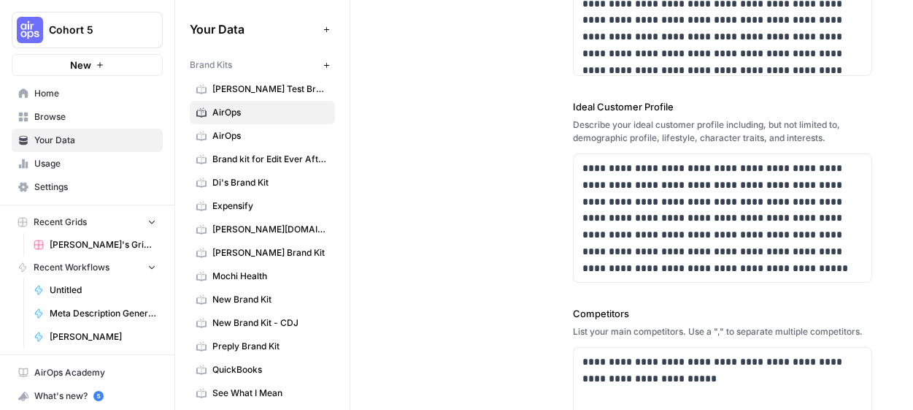
scroll to position [327, 0]
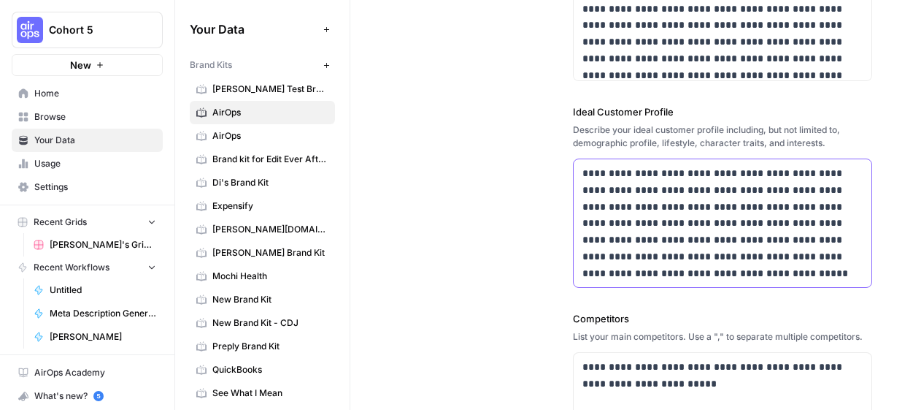
click at [682, 250] on p "**********" at bounding box center [723, 223] width 280 height 116
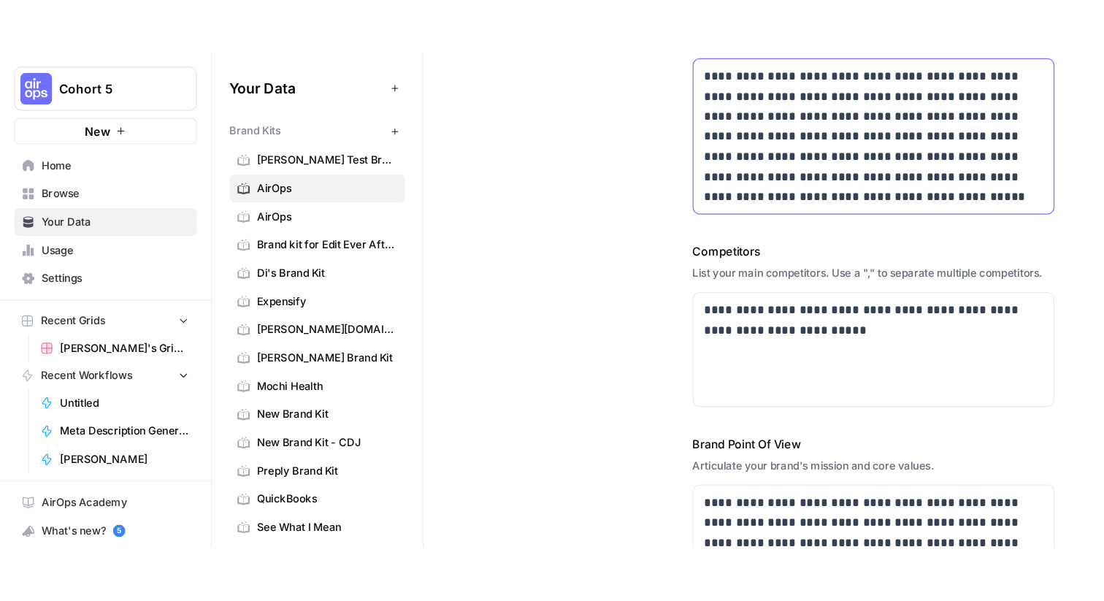
scroll to position [0, 0]
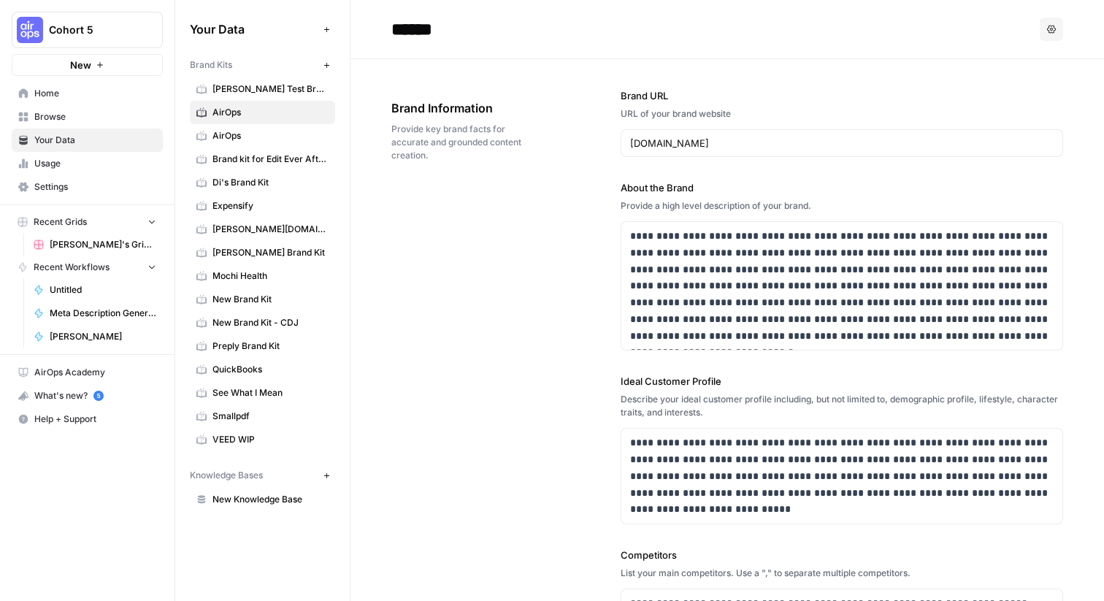
click at [560, 335] on div "**********" at bounding box center [727, 475] width 672 height 832
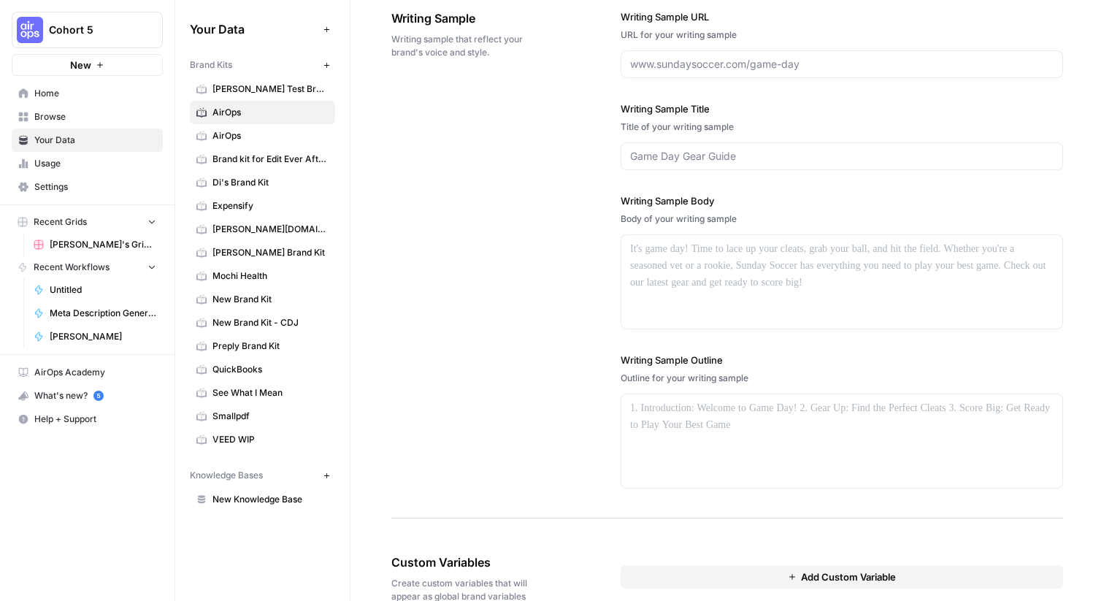
scroll to position [1752, 0]
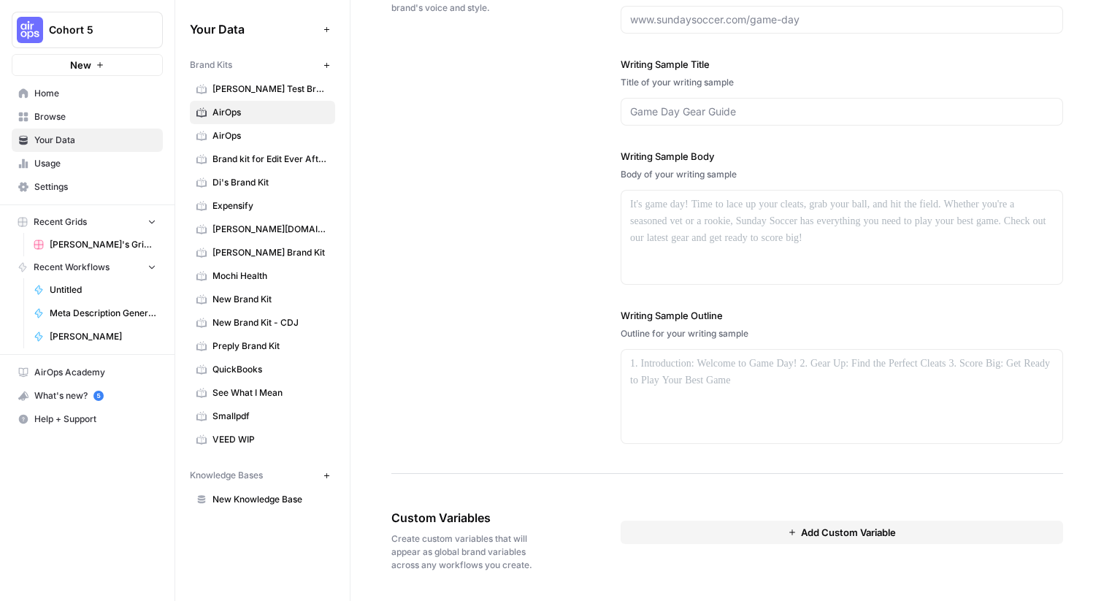
click at [718, 394] on button "Add Custom Variable" at bounding box center [842, 532] width 442 height 23
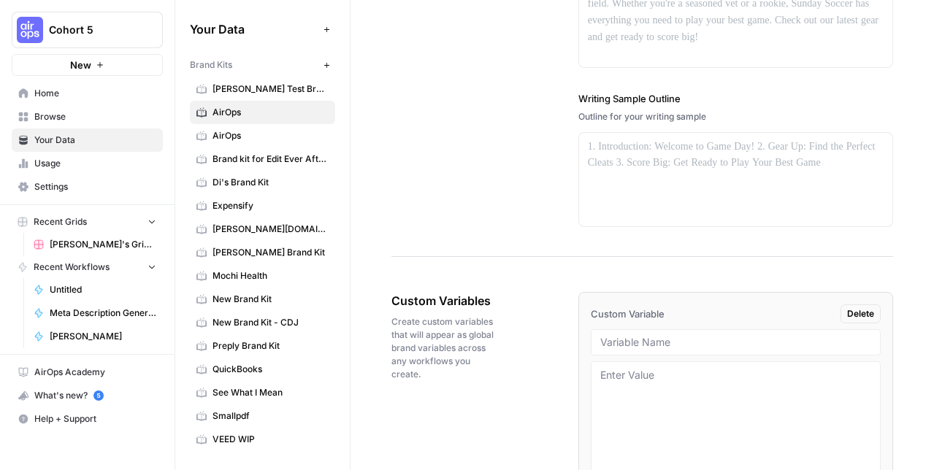
scroll to position [2093, 0]
